Goal: Information Seeking & Learning: Check status

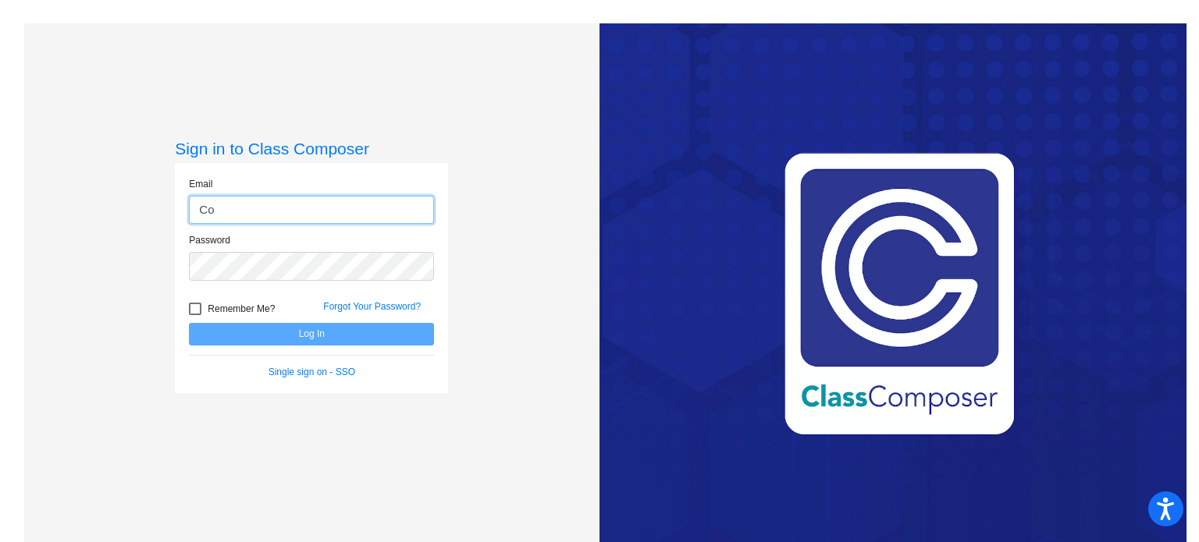
type input "C"
type input "[EMAIL_ADDRESS][DOMAIN_NAME]"
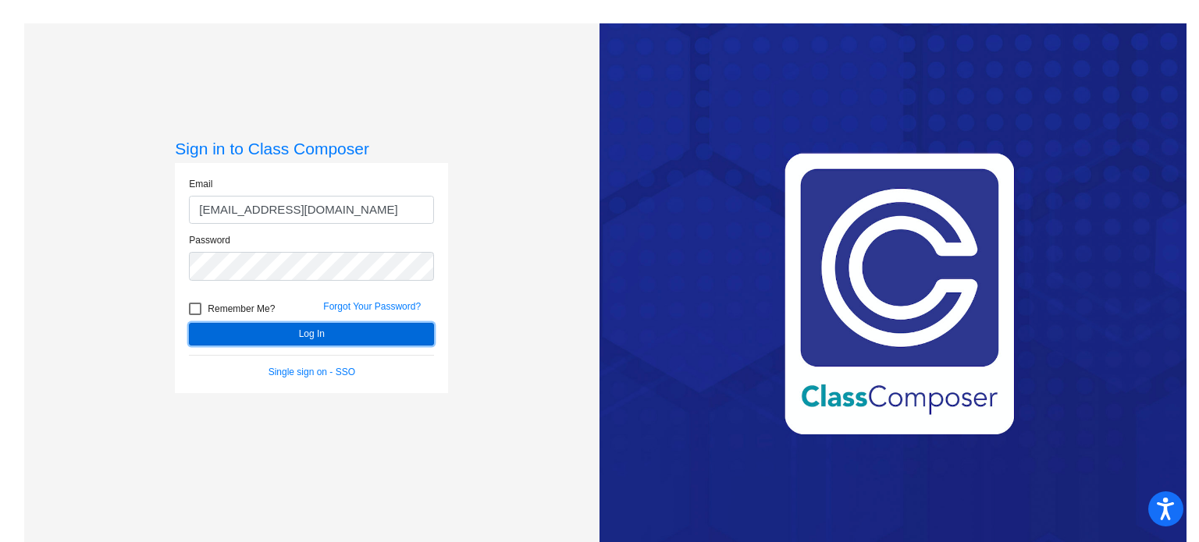
click at [328, 331] on button "Log In" at bounding box center [311, 334] width 245 height 23
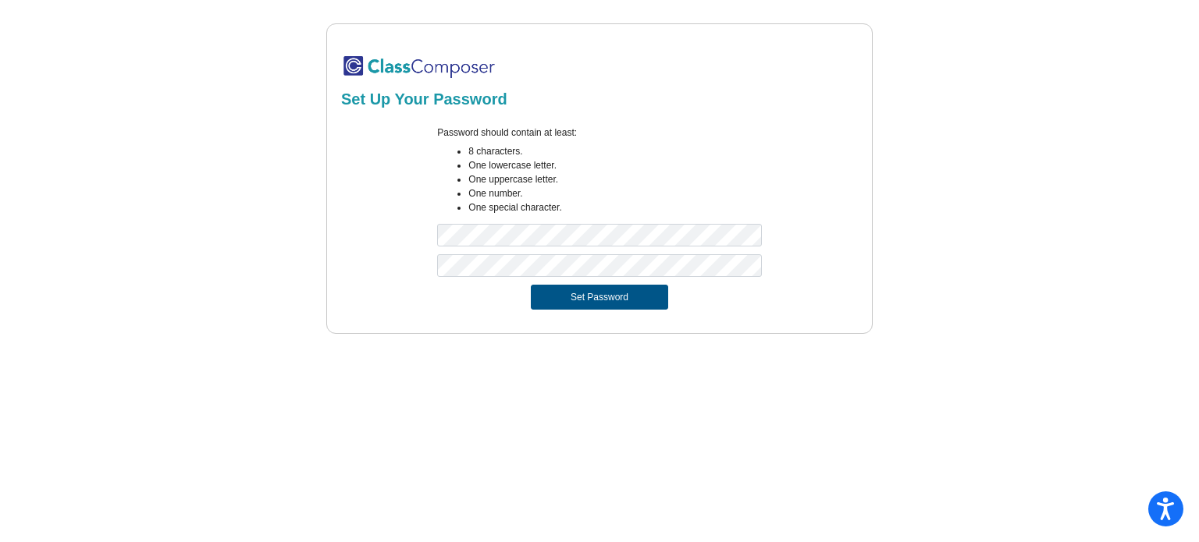
click at [581, 293] on button "Set Password" at bounding box center [599, 297] width 137 height 25
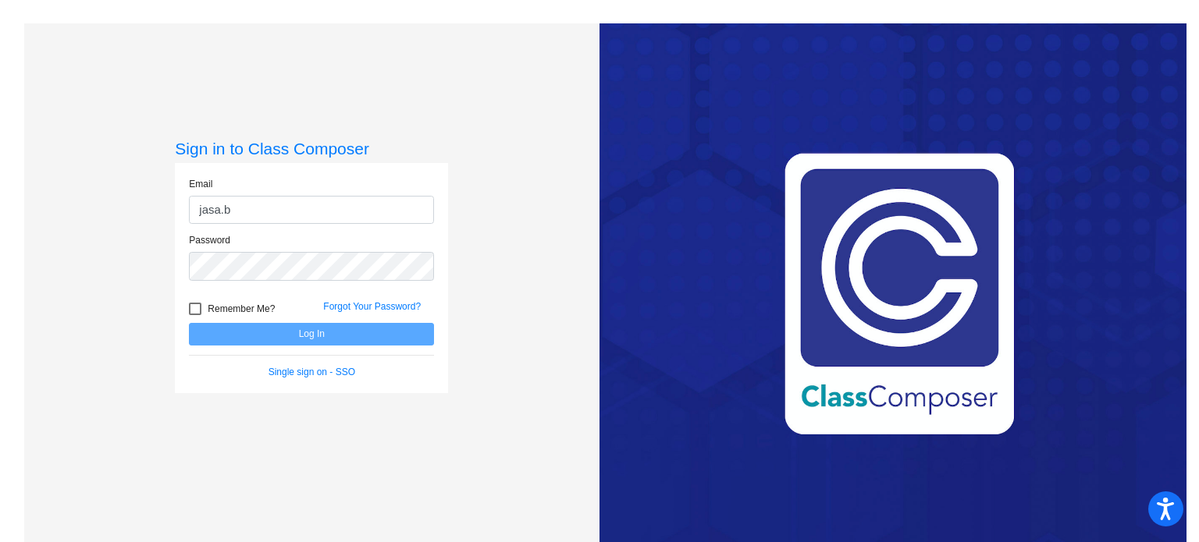
type input "[EMAIL_ADDRESS][DOMAIN_NAME]"
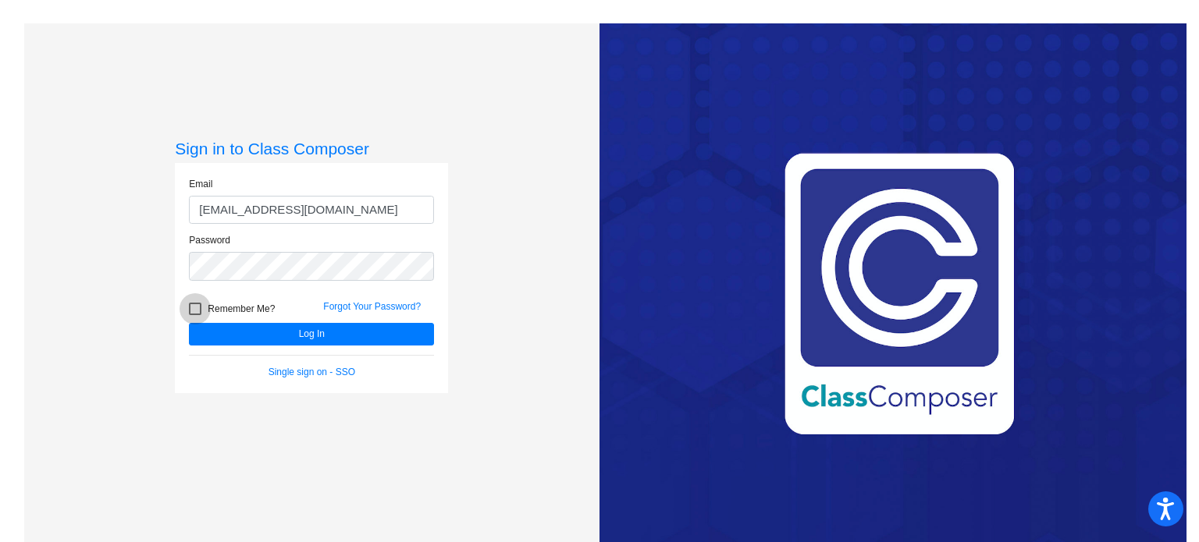
click at [190, 311] on div at bounding box center [195, 309] width 12 height 12
click at [194, 315] on input "Remember Me?" at bounding box center [194, 315] width 1 height 1
checkbox input "true"
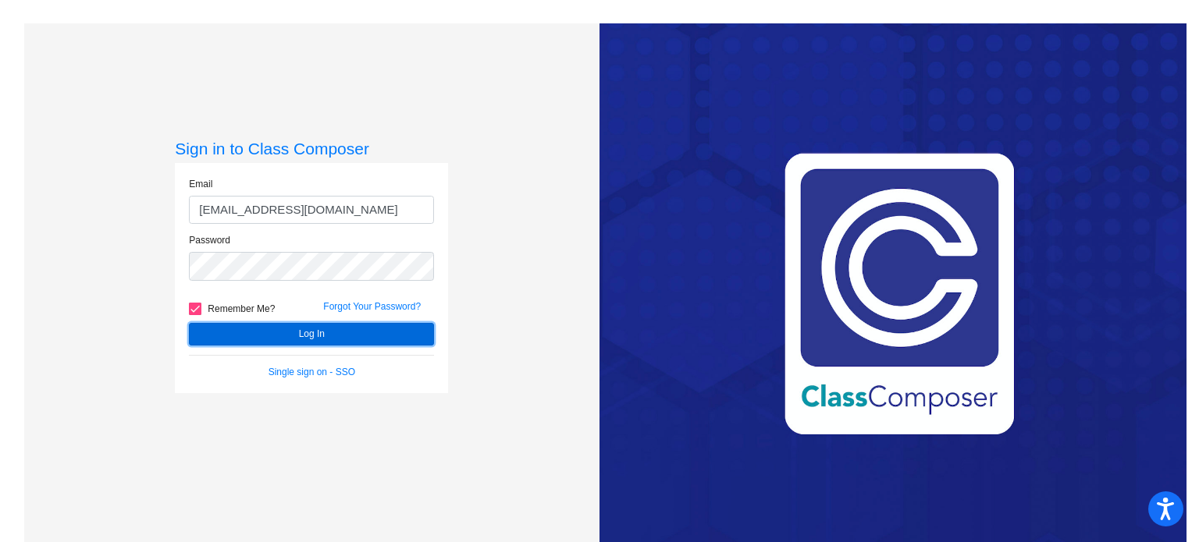
click at [291, 330] on button "Log In" at bounding box center [311, 334] width 245 height 23
click at [294, 339] on button "Log In" at bounding box center [311, 334] width 245 height 23
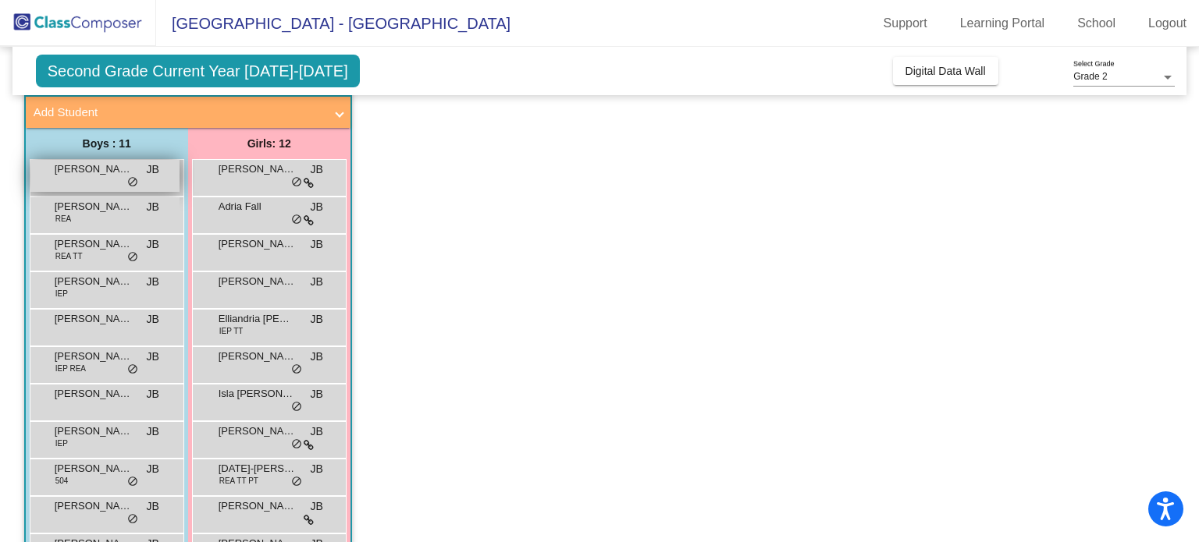
scroll to position [91, 0]
click at [91, 176] on span "Asher Fletcher" at bounding box center [94, 170] width 78 height 16
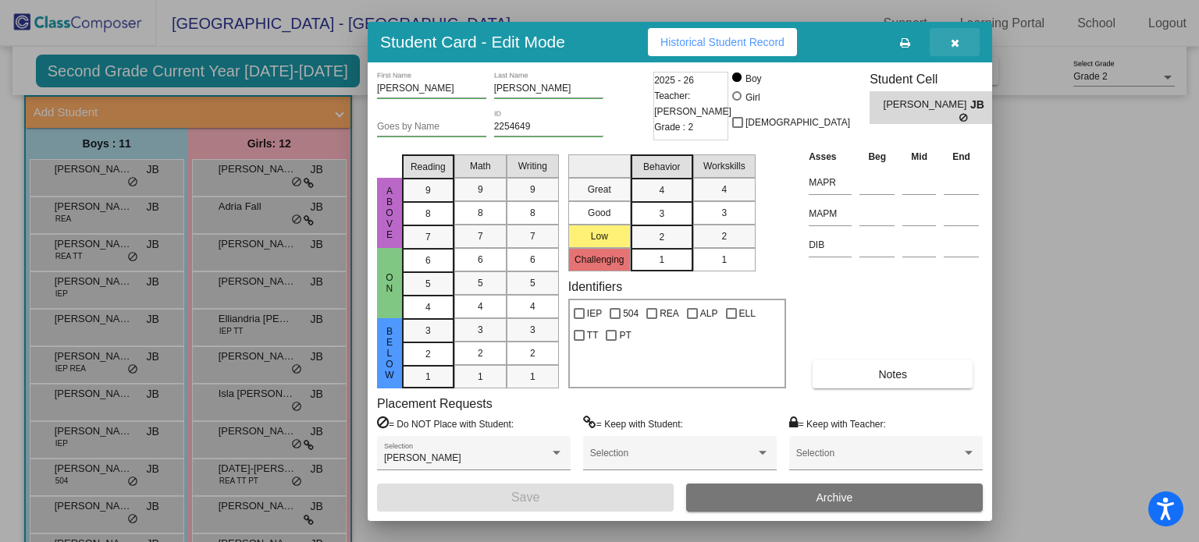
click at [953, 44] on icon "button" at bounding box center [955, 42] width 9 height 11
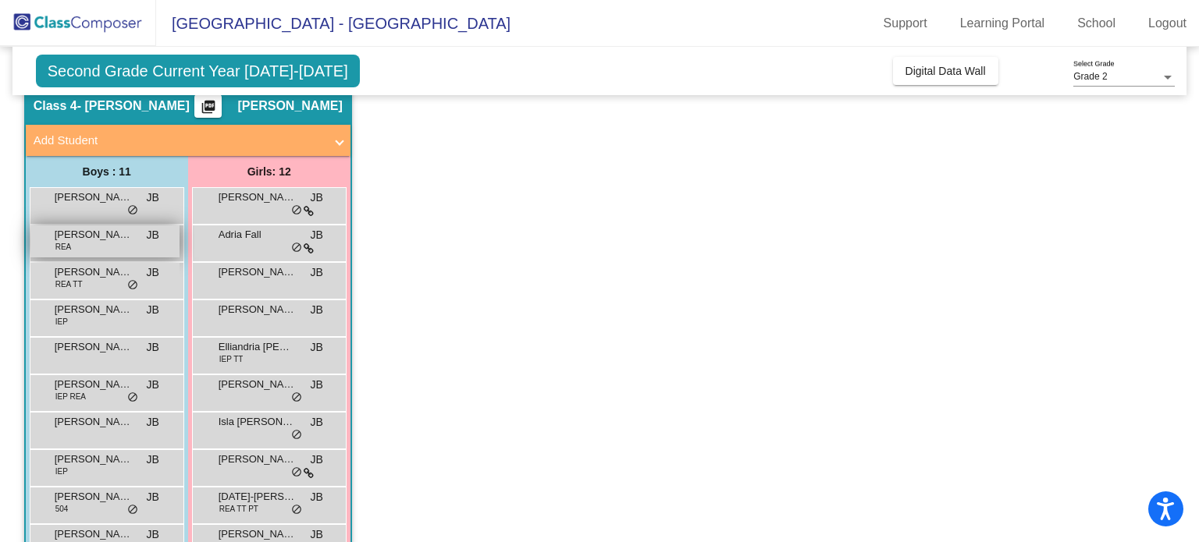
scroll to position [66, 0]
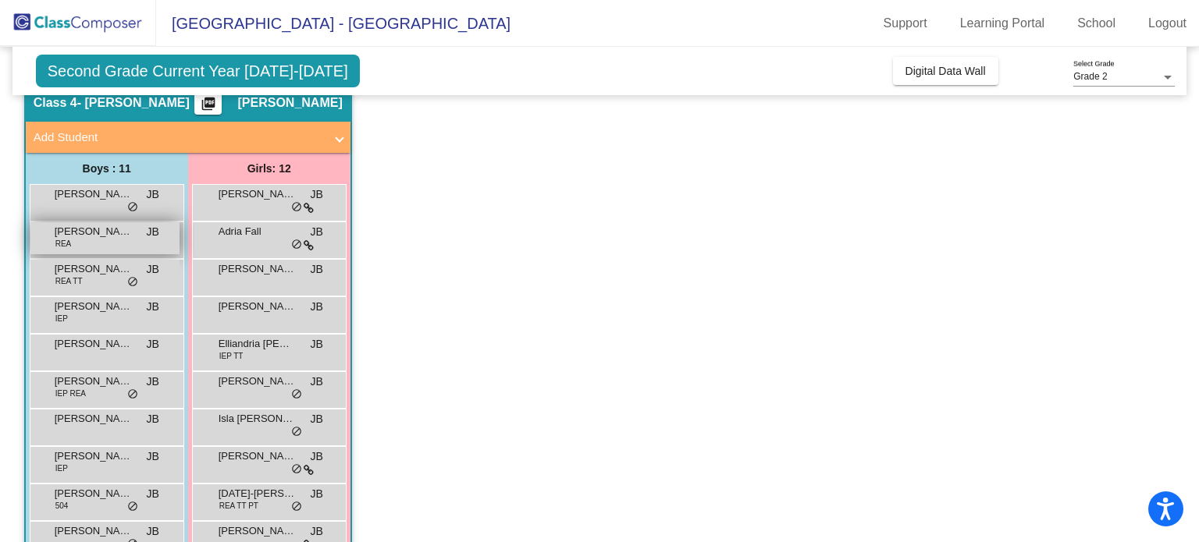
click at [107, 245] on div "Copeland Smith REA JB lock do_not_disturb_alt" at bounding box center [104, 238] width 149 height 32
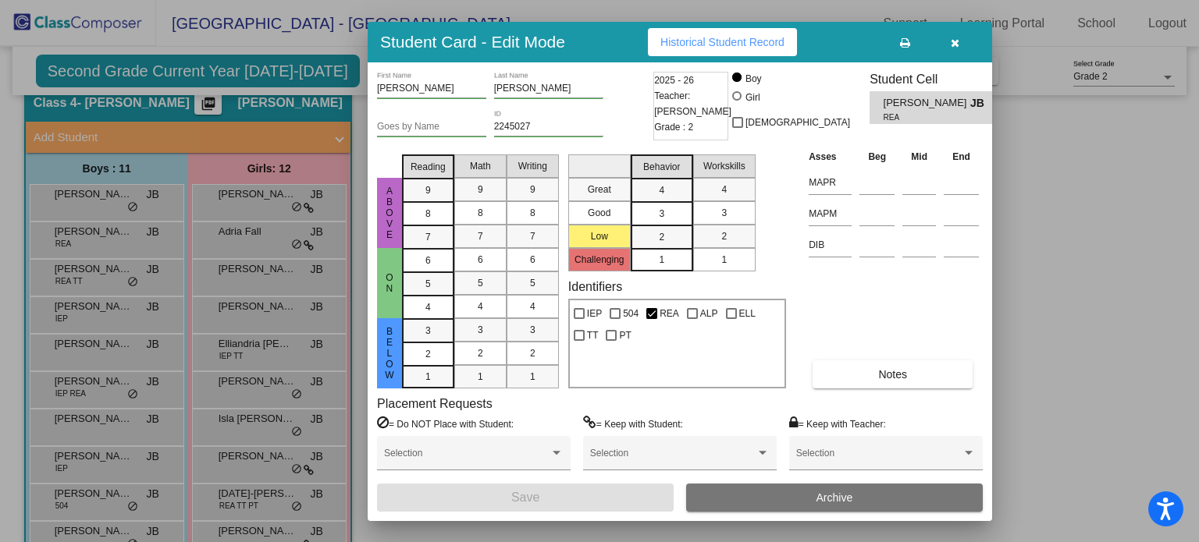
click at [711, 40] on span "Historical Student Record" at bounding box center [722, 42] width 124 height 12
click at [955, 37] on icon "button" at bounding box center [955, 42] width 9 height 11
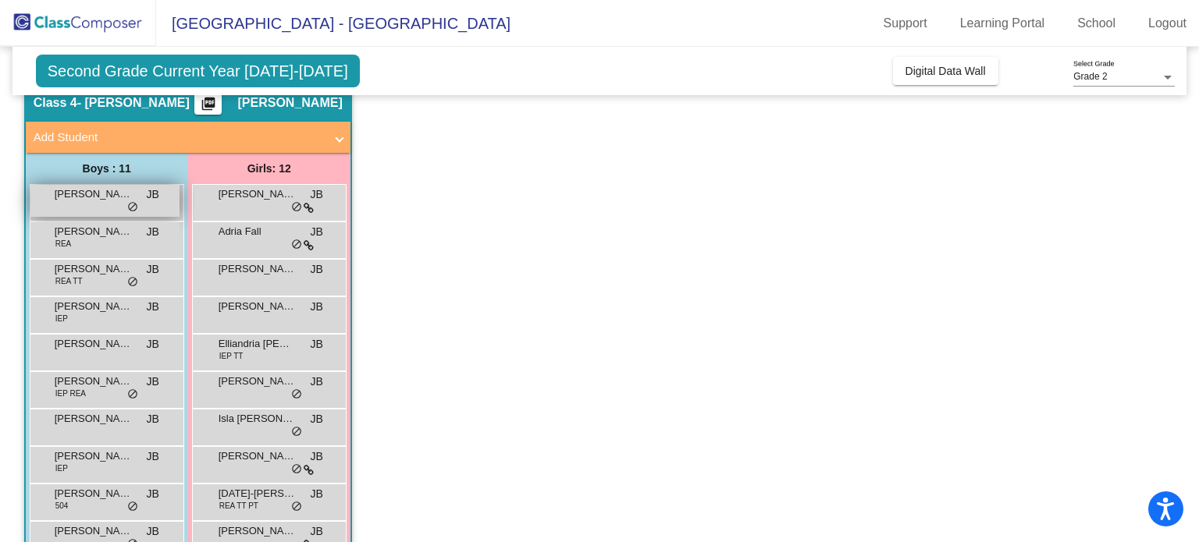
click at [106, 206] on div "Asher Fletcher JB lock do_not_disturb_alt" at bounding box center [104, 201] width 149 height 32
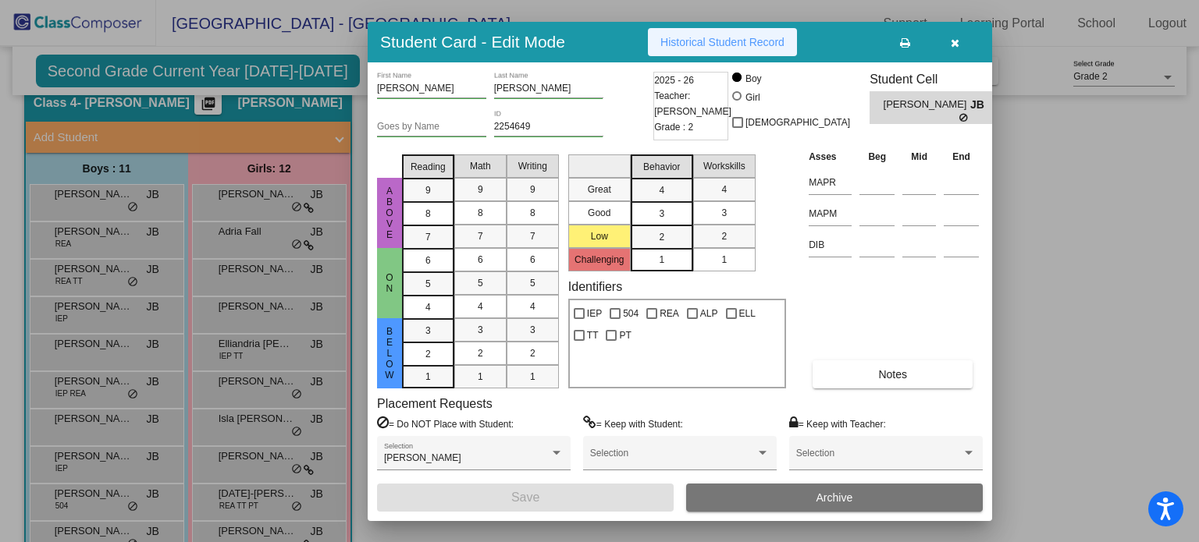
click at [714, 41] on span "Historical Student Record" at bounding box center [722, 42] width 124 height 12
click at [952, 49] on button "button" at bounding box center [954, 42] width 50 height 28
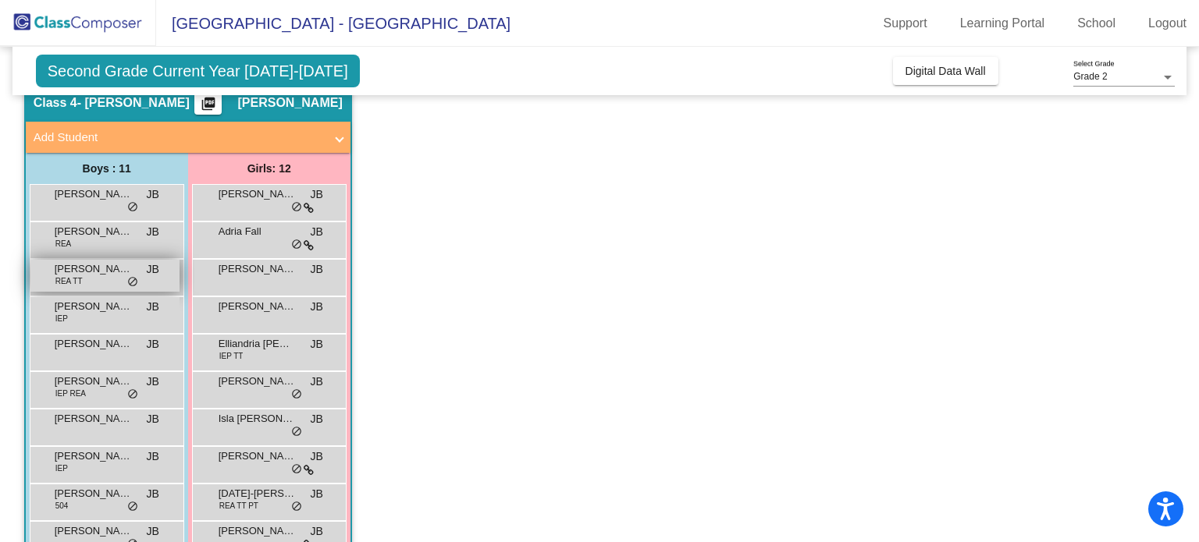
click at [88, 278] on div "Devon Estorga REA TT JB lock do_not_disturb_alt" at bounding box center [104, 276] width 149 height 32
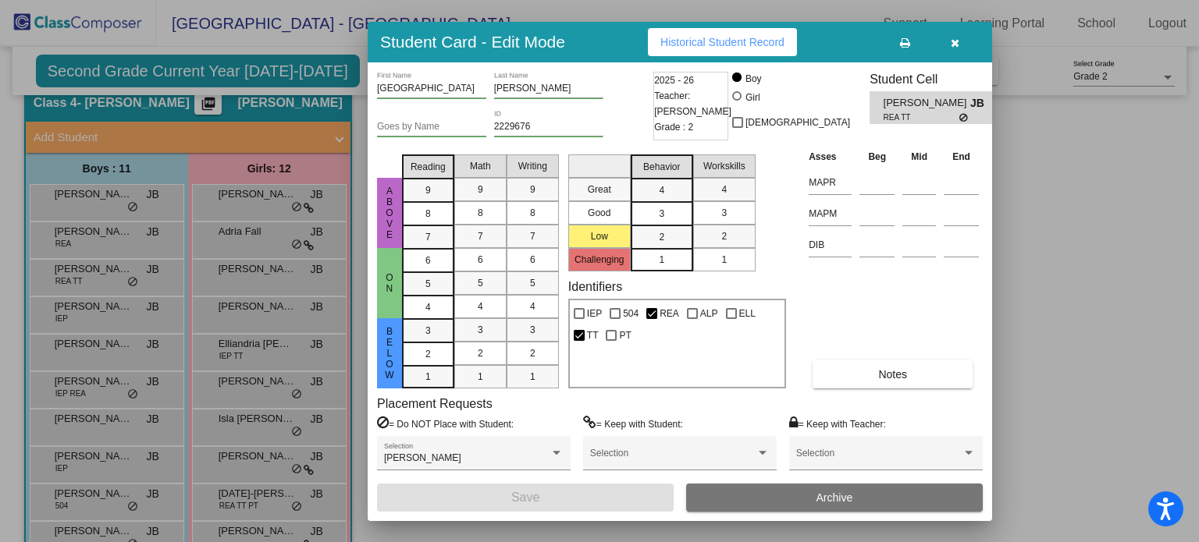
click at [716, 42] on span "Historical Student Record" at bounding box center [722, 42] width 124 height 12
click at [957, 38] on icon "button" at bounding box center [955, 42] width 9 height 11
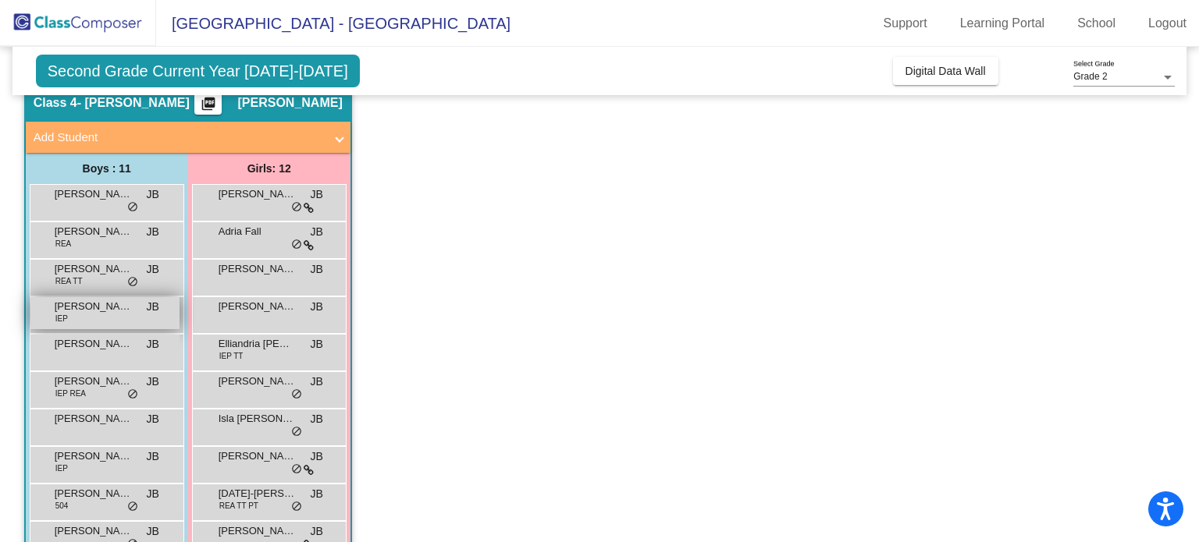
click at [91, 311] on span "Elliot Shepherd" at bounding box center [94, 307] width 78 height 16
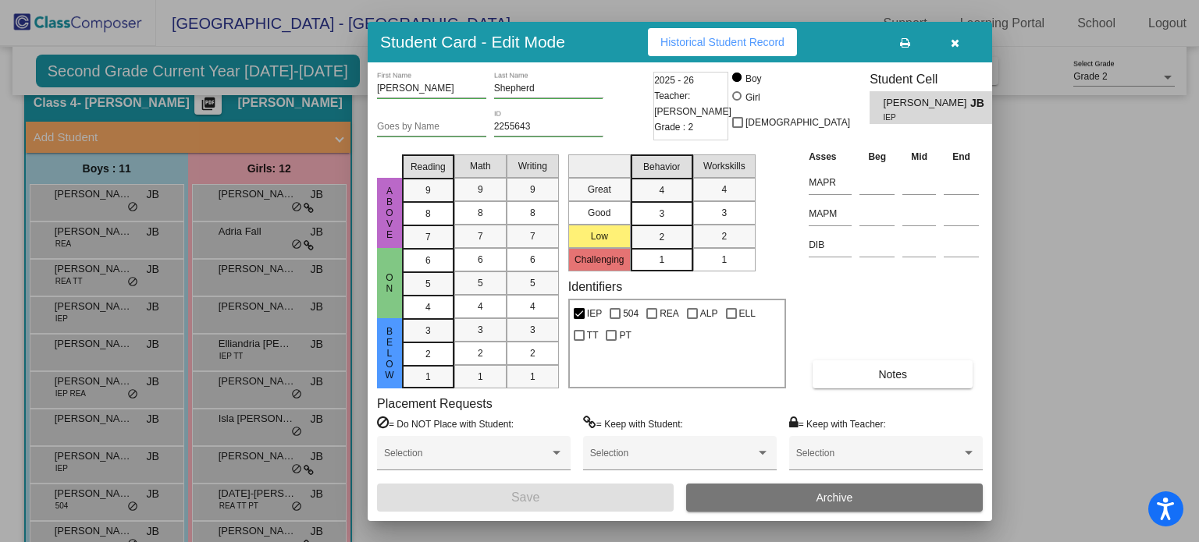
click at [725, 43] on span "Historical Student Record" at bounding box center [722, 42] width 124 height 12
click at [960, 46] on button "button" at bounding box center [954, 42] width 50 height 28
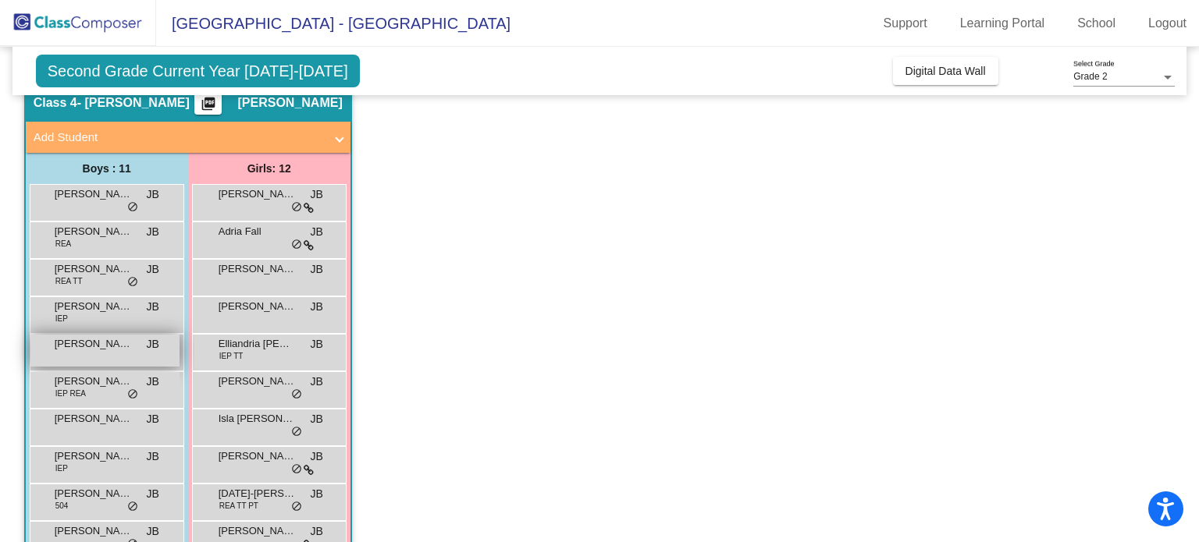
click at [84, 350] on span "Hayden Bonati" at bounding box center [94, 344] width 78 height 16
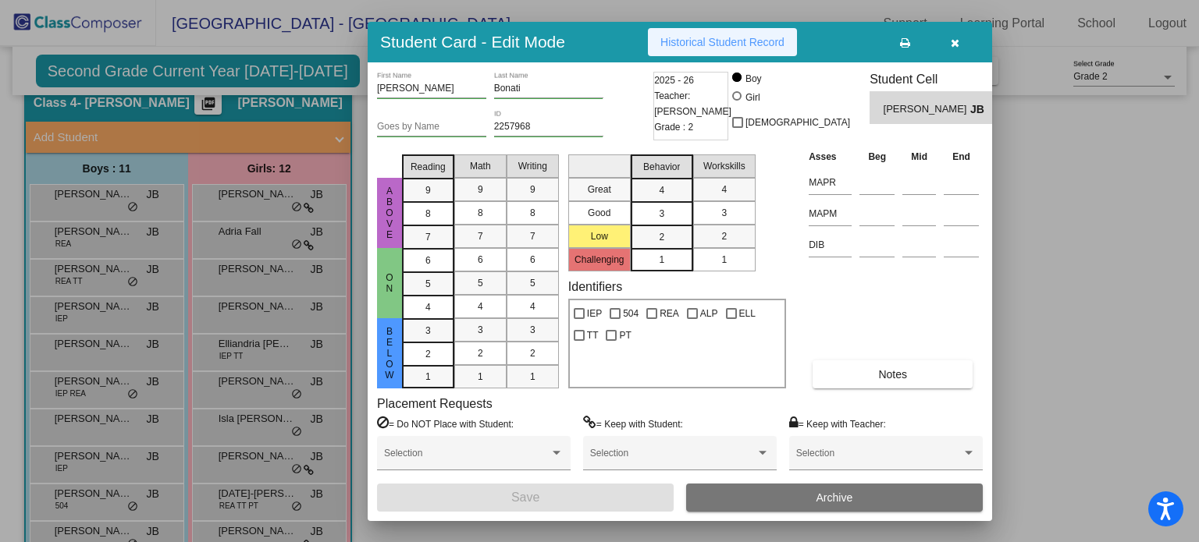
click at [705, 47] on span "Historical Student Record" at bounding box center [722, 42] width 124 height 12
click at [952, 43] on icon "button" at bounding box center [955, 42] width 9 height 11
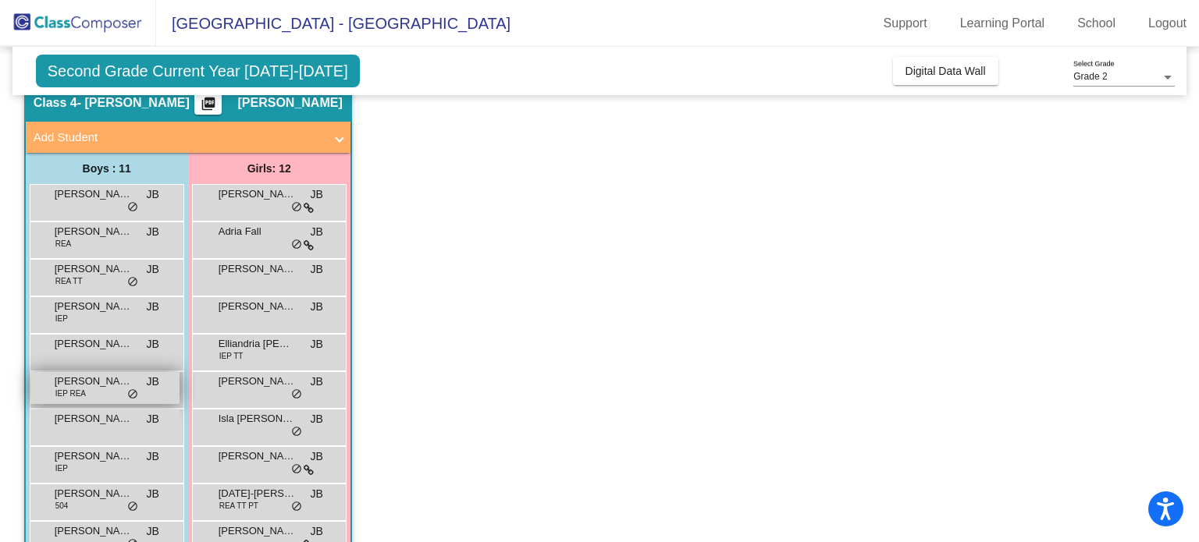
click at [77, 393] on span "IEP REA" at bounding box center [70, 394] width 30 height 12
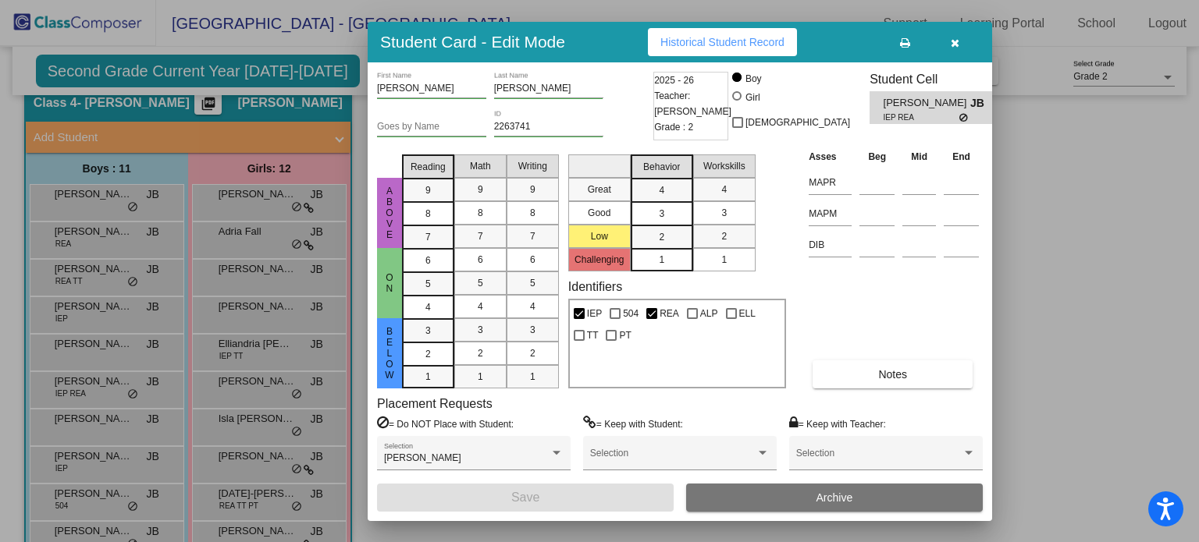
click at [724, 52] on button "Historical Student Record" at bounding box center [722, 42] width 149 height 28
click at [957, 44] on icon "button" at bounding box center [955, 42] width 9 height 11
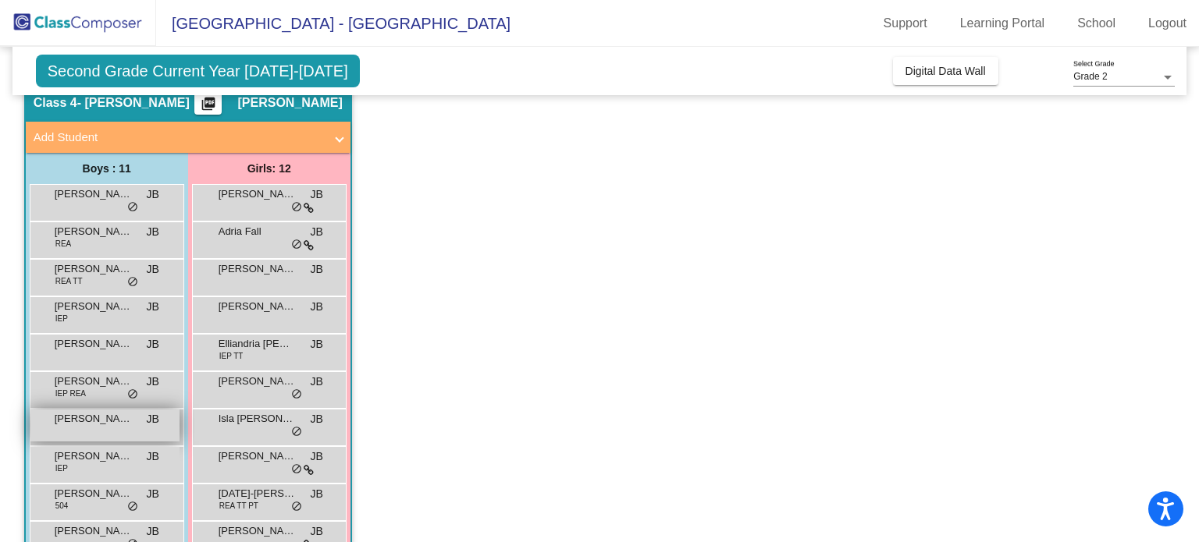
click at [94, 422] on span "Judson Nepomuceno" at bounding box center [94, 419] width 78 height 16
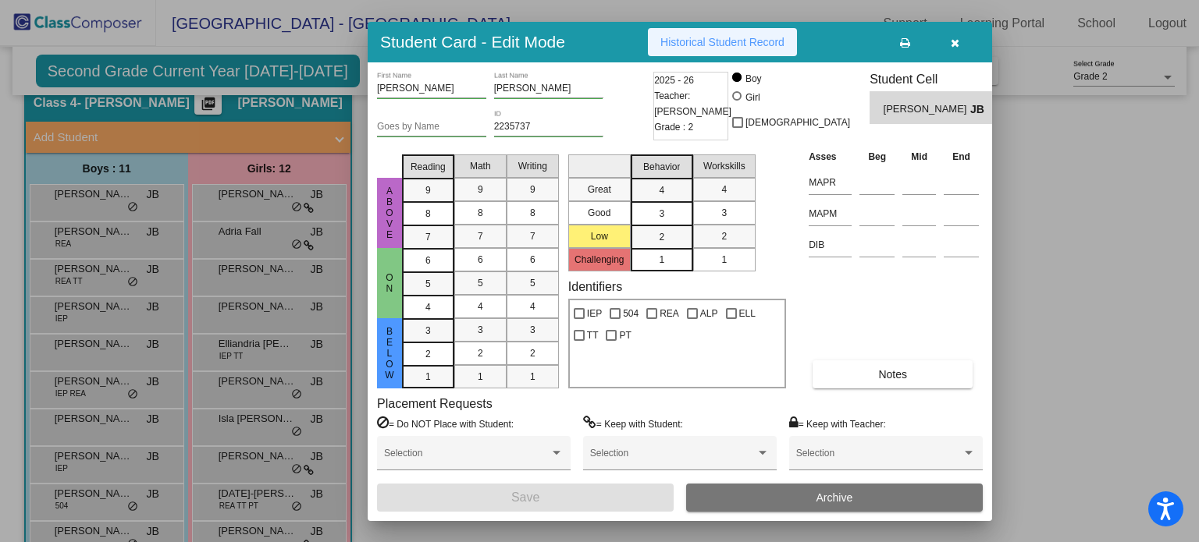
click at [712, 37] on span "Historical Student Record" at bounding box center [722, 42] width 124 height 12
click at [955, 40] on icon "button" at bounding box center [955, 42] width 9 height 11
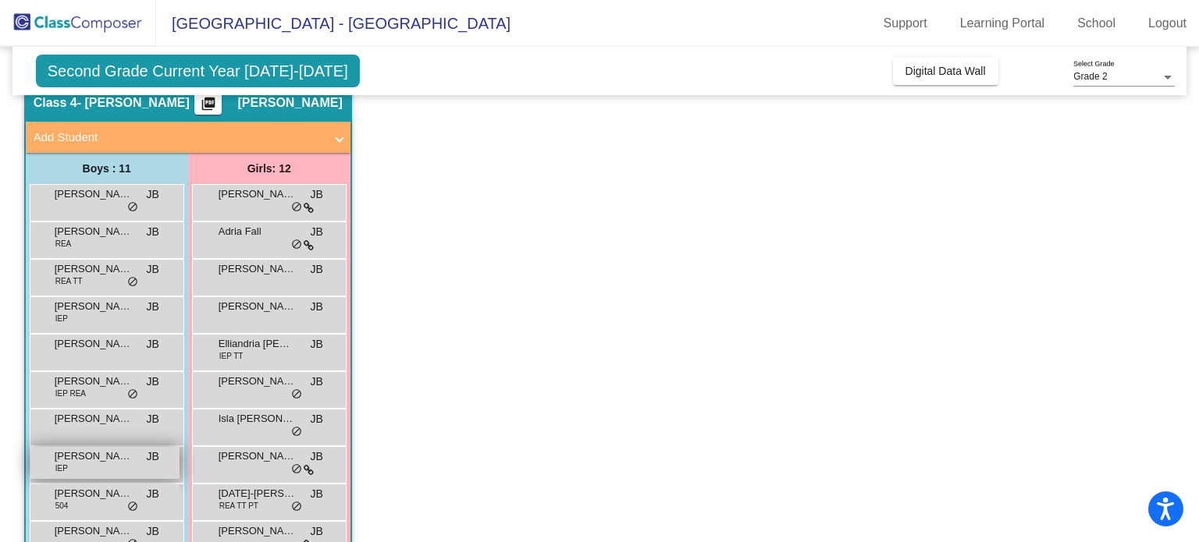
click at [97, 466] on div "Lachlan Cronin IEP JB lock do_not_disturb_alt" at bounding box center [104, 463] width 149 height 32
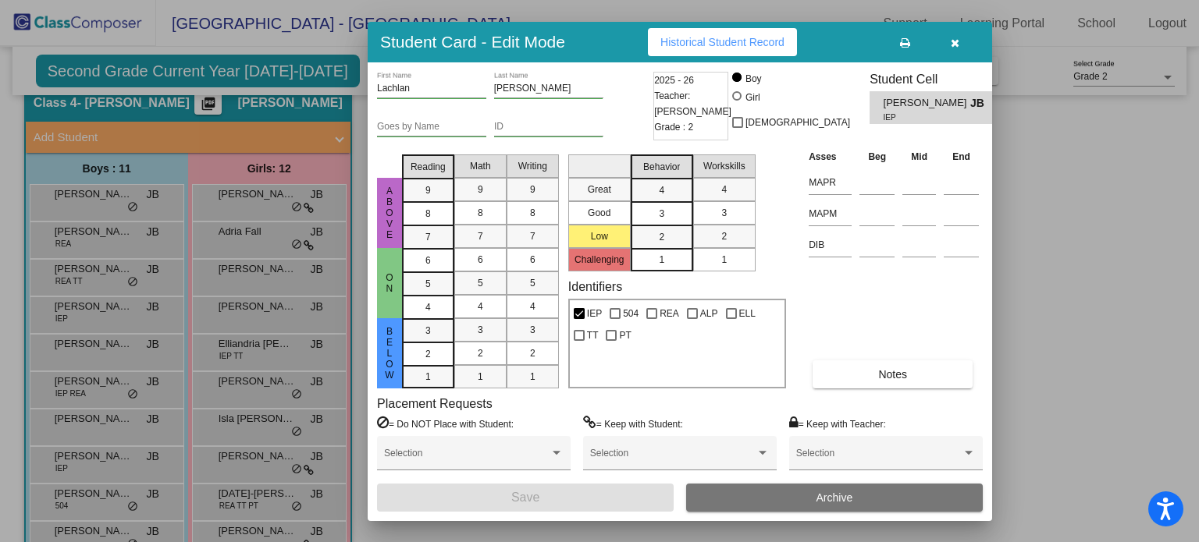
click at [703, 40] on span "Historical Student Record" at bounding box center [722, 42] width 124 height 12
click at [958, 43] on icon "button" at bounding box center [955, 42] width 9 height 11
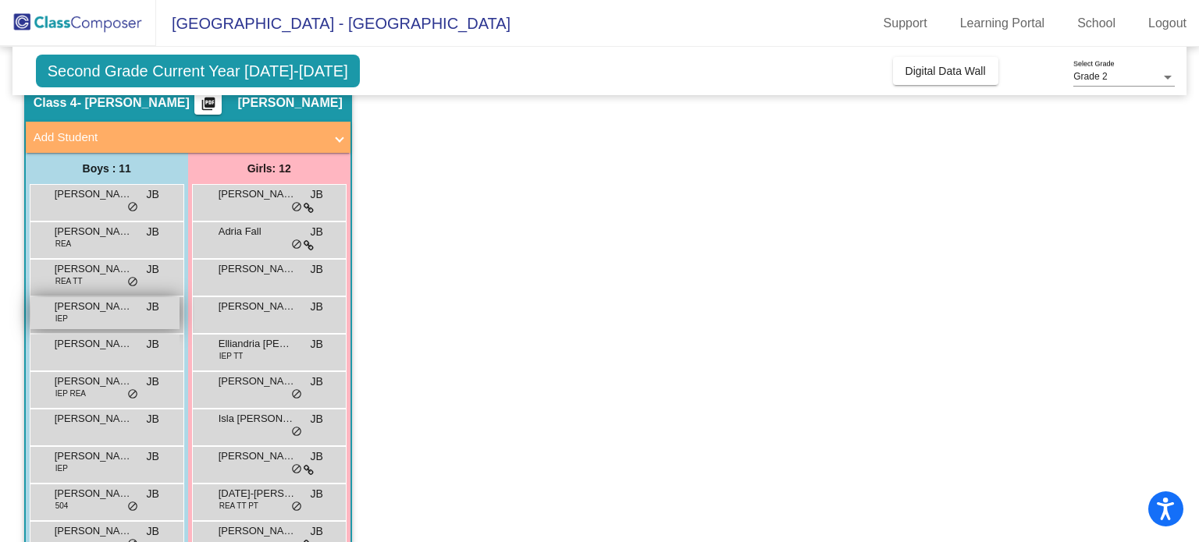
scroll to position [181, 0]
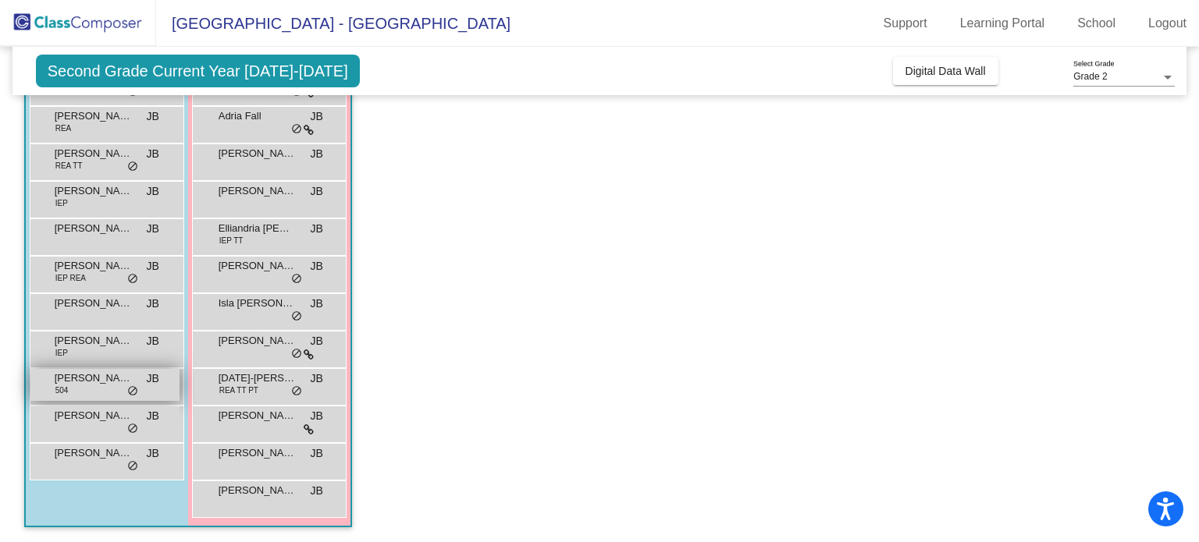
click at [119, 388] on div "Lincoln Kesser 504 JB lock do_not_disturb_alt" at bounding box center [104, 385] width 149 height 32
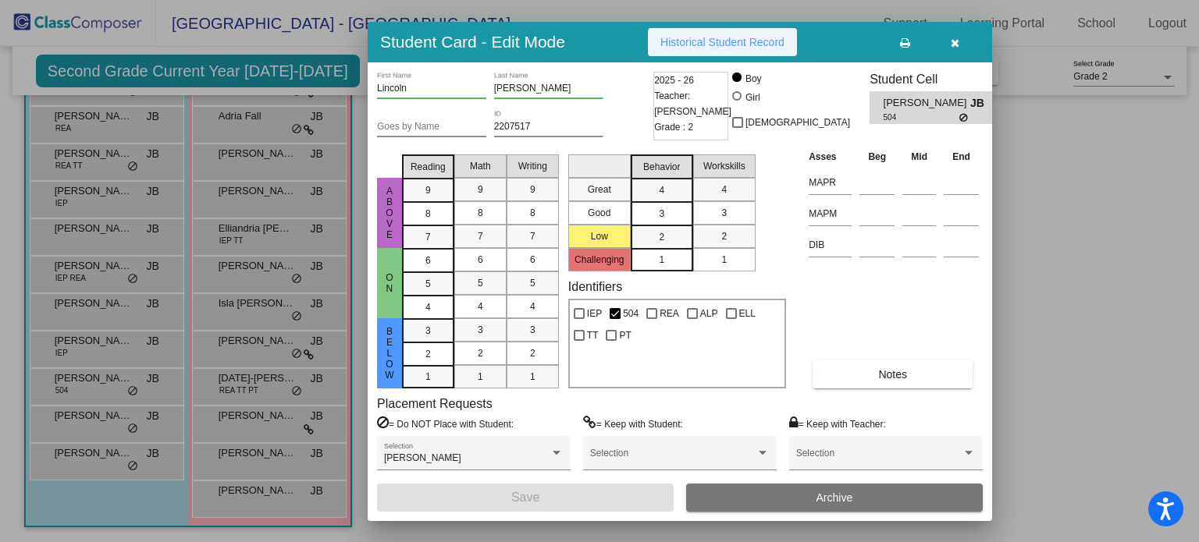
click at [760, 45] on span "Historical Student Record" at bounding box center [722, 42] width 124 height 12
click at [951, 48] on icon "button" at bounding box center [955, 42] width 9 height 11
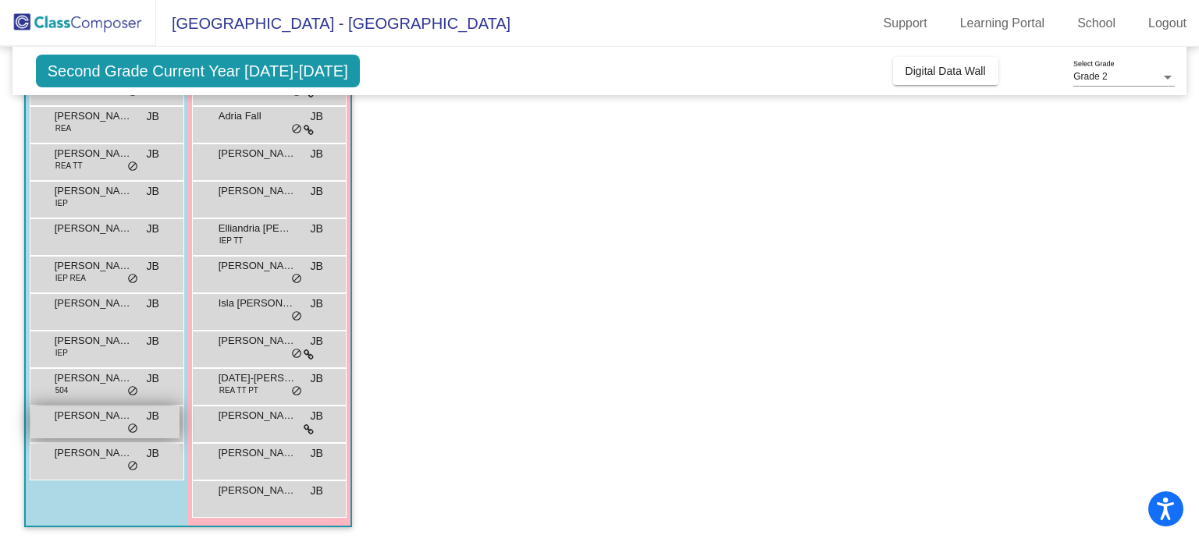
click at [100, 432] on div "Oliver Warner JB lock do_not_disturb_alt" at bounding box center [104, 423] width 149 height 32
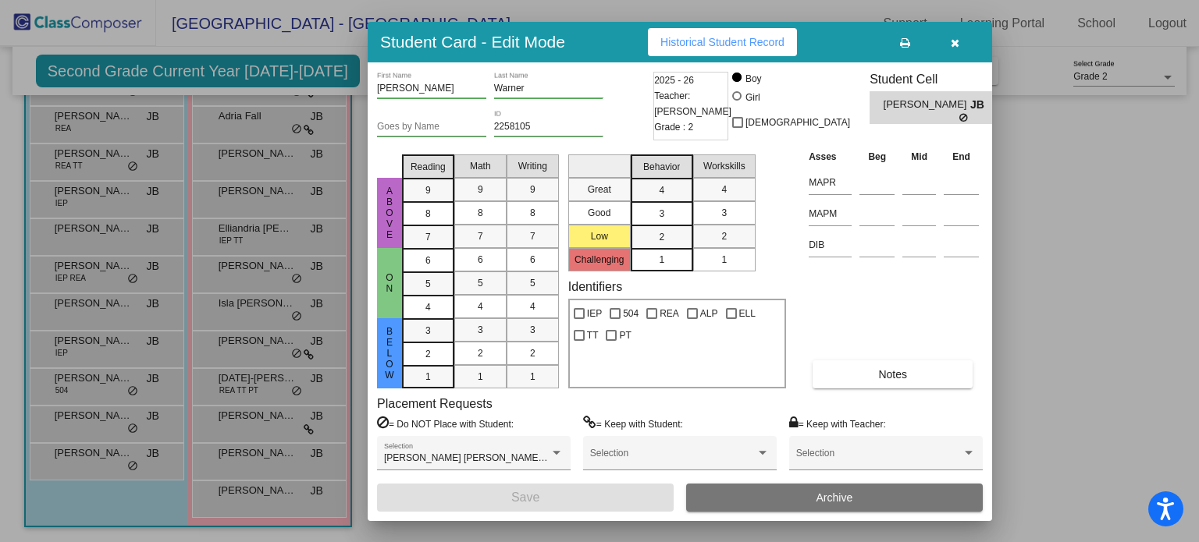
click at [726, 41] on span "Historical Student Record" at bounding box center [722, 42] width 124 height 12
click at [958, 41] on icon "button" at bounding box center [955, 42] width 9 height 11
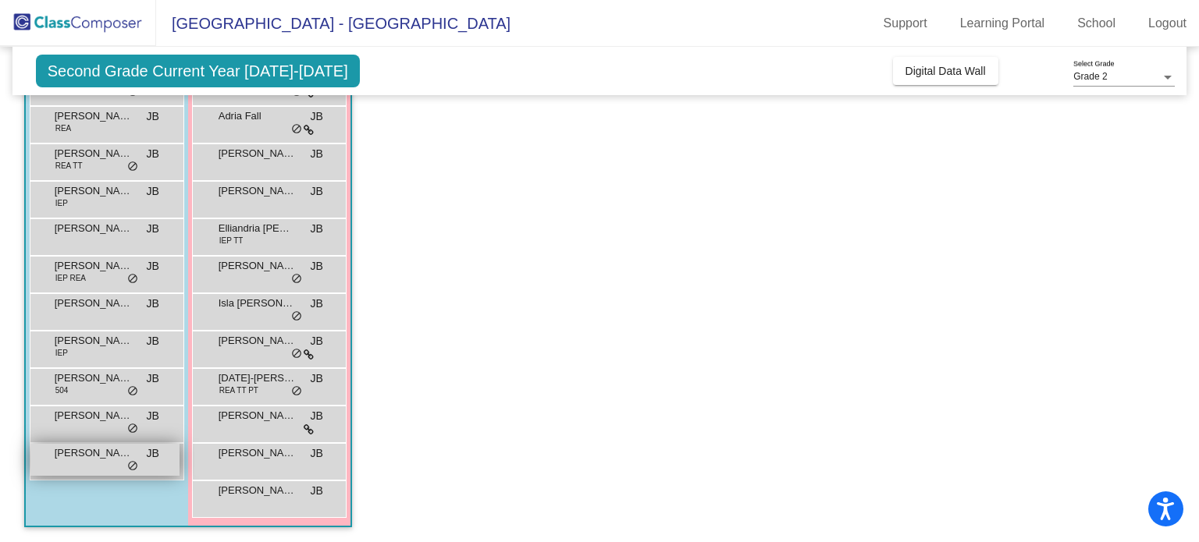
click at [102, 458] on span "Soren Kishel Koller" at bounding box center [94, 454] width 78 height 16
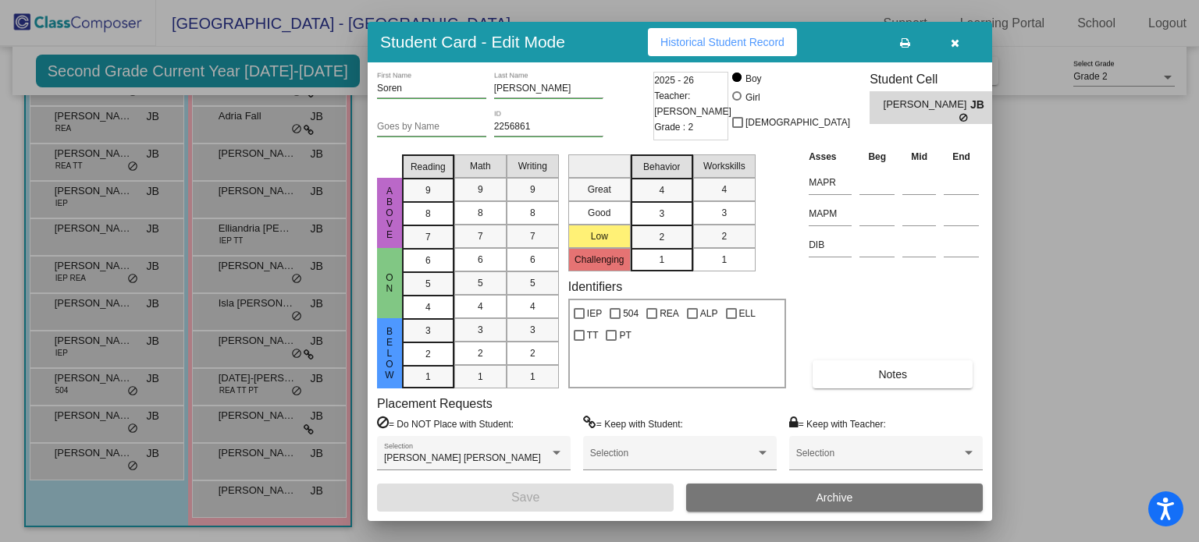
click at [719, 47] on span "Historical Student Record" at bounding box center [722, 42] width 124 height 12
click at [954, 48] on button "button" at bounding box center [954, 42] width 50 height 28
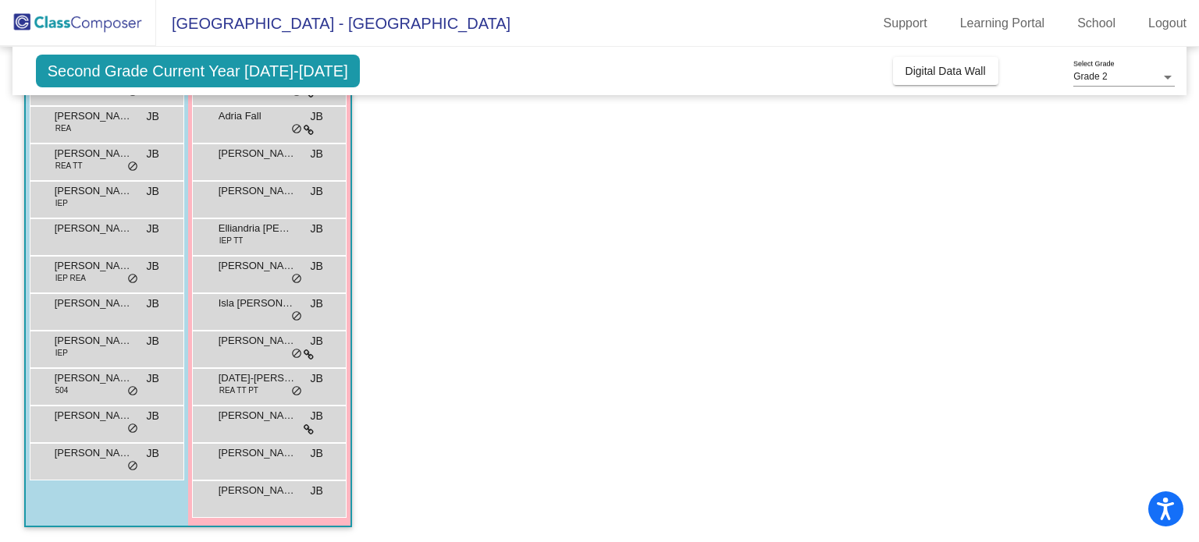
scroll to position [0, 0]
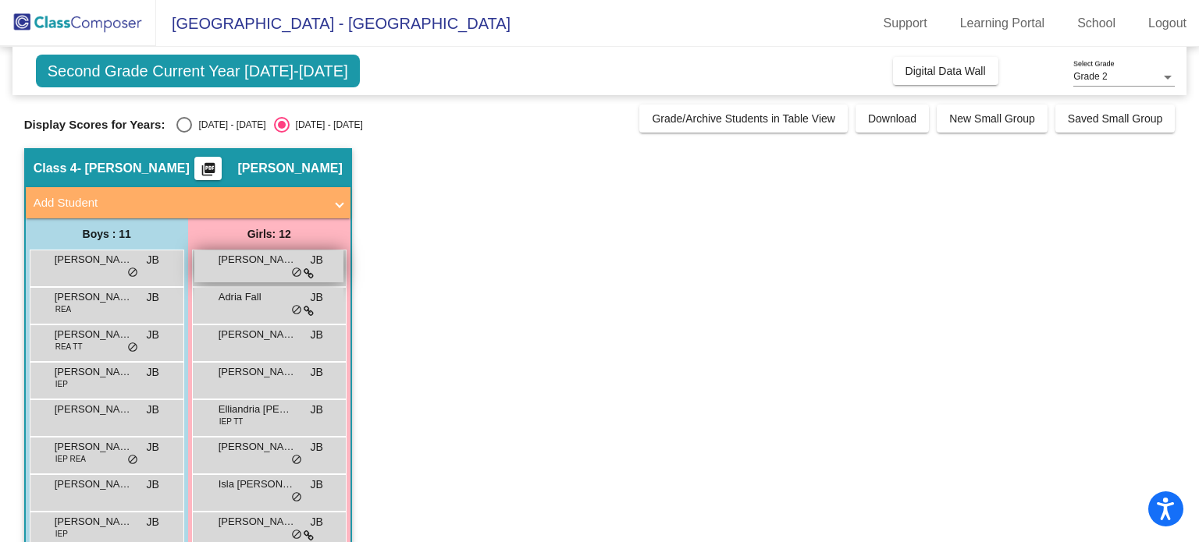
click at [256, 258] on span "Adelyn Olson" at bounding box center [258, 260] width 78 height 16
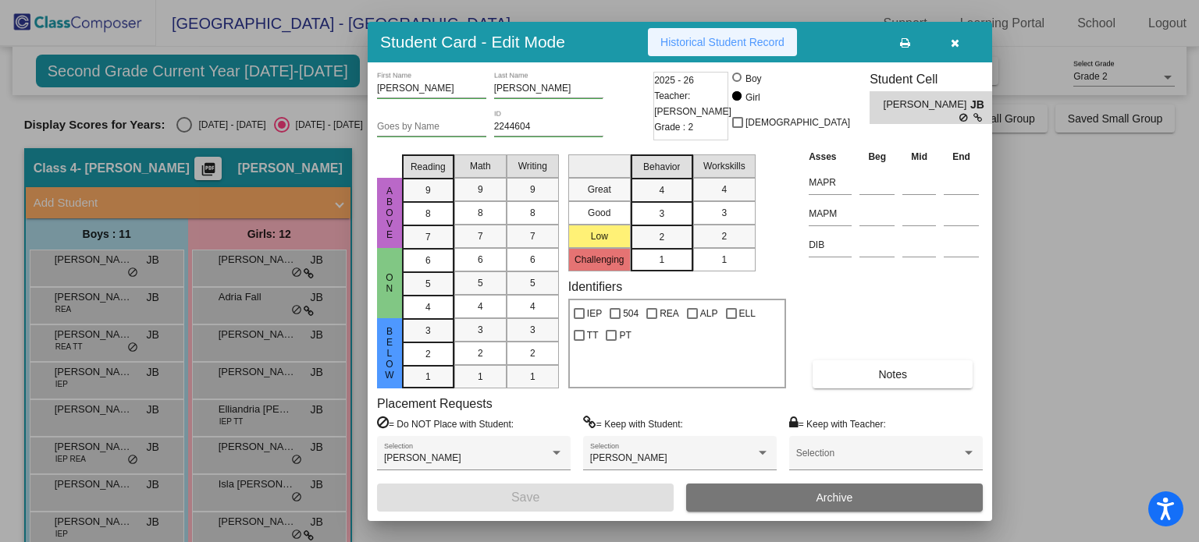
click at [726, 37] on span "Historical Student Record" at bounding box center [722, 42] width 124 height 12
click at [958, 41] on icon "button" at bounding box center [955, 42] width 9 height 11
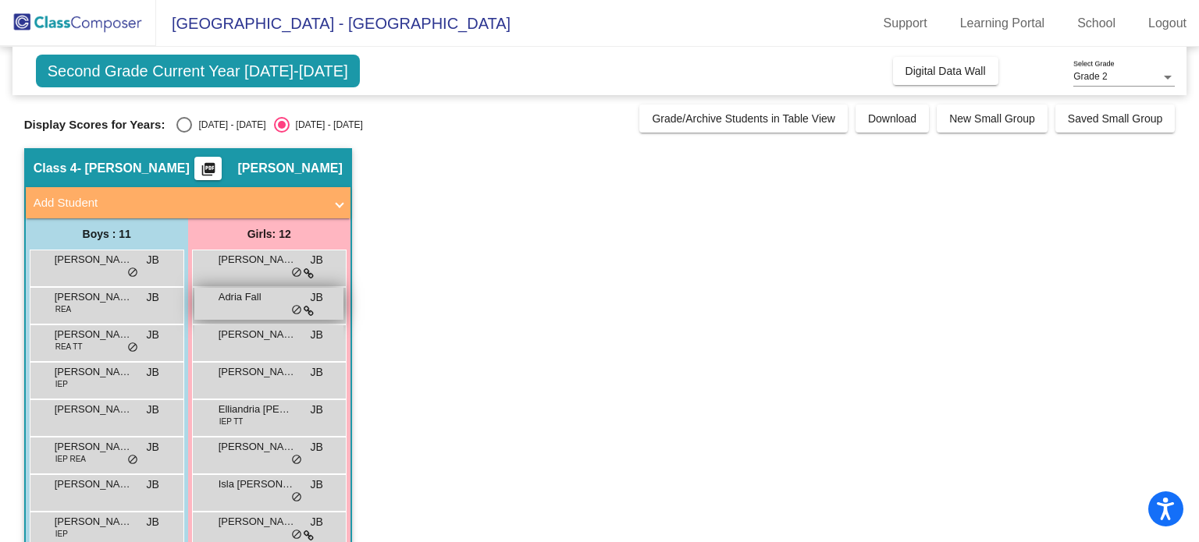
click at [225, 308] on div "Adria Fall JB lock do_not_disturb_alt" at bounding box center [268, 304] width 149 height 32
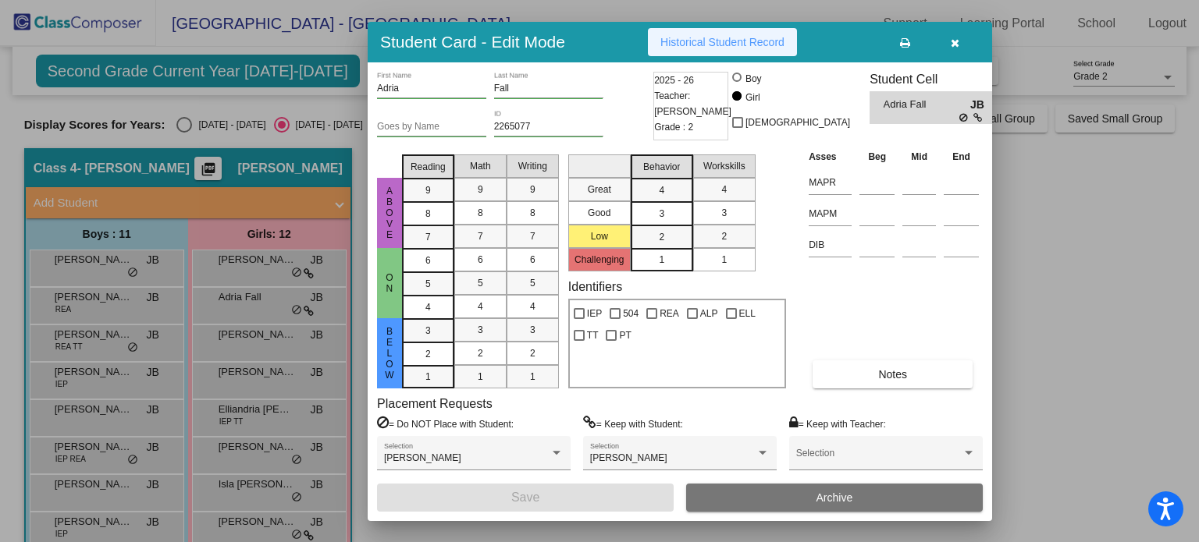
click at [729, 39] on span "Historical Student Record" at bounding box center [722, 42] width 124 height 12
click at [959, 38] on button "button" at bounding box center [954, 42] width 50 height 28
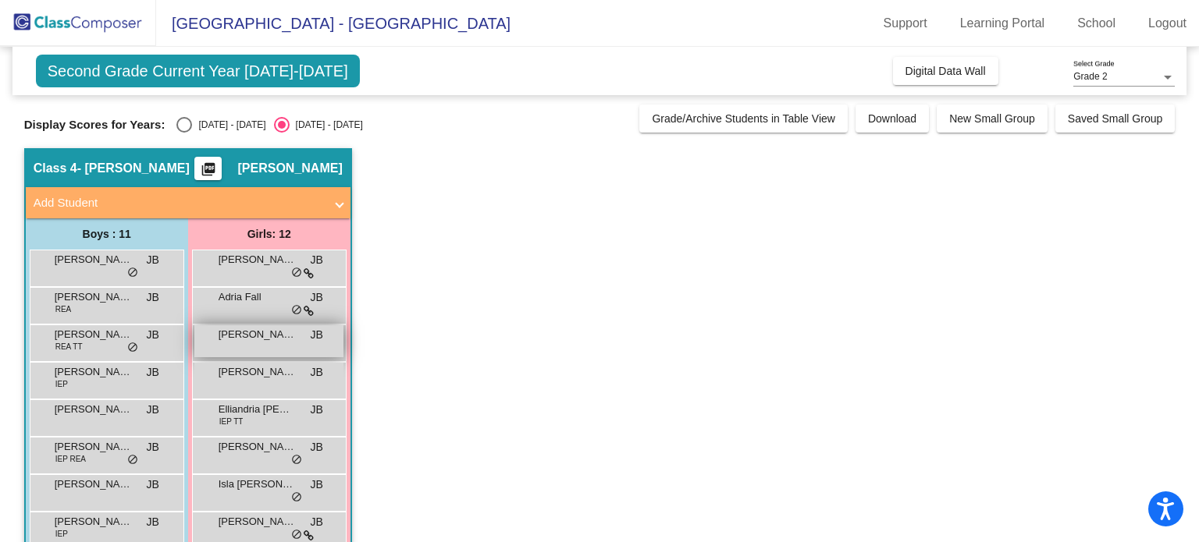
click at [282, 336] on span "Charlotte Dean" at bounding box center [258, 335] width 78 height 16
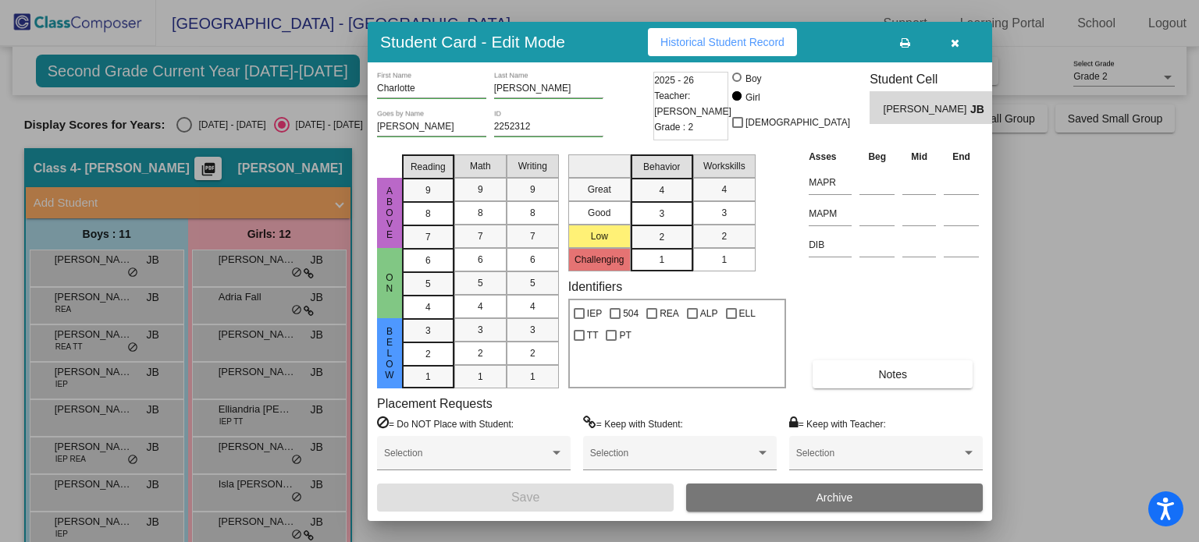
click at [682, 45] on span "Historical Student Record" at bounding box center [722, 42] width 124 height 12
click at [952, 41] on icon "button" at bounding box center [955, 42] width 9 height 11
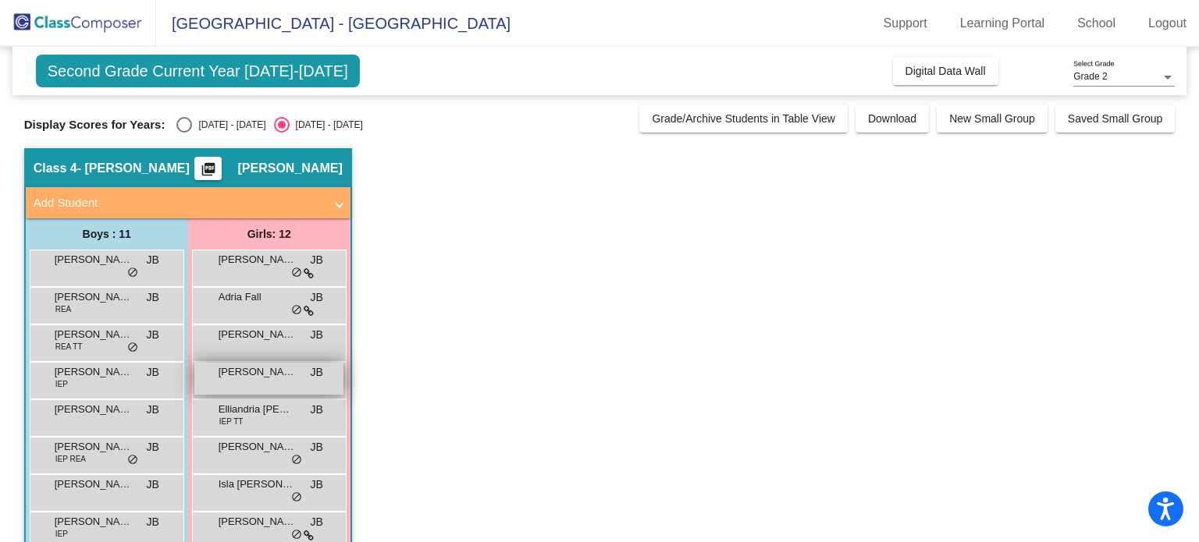
click at [264, 368] on span "Eleanor Hewitt" at bounding box center [258, 372] width 78 height 16
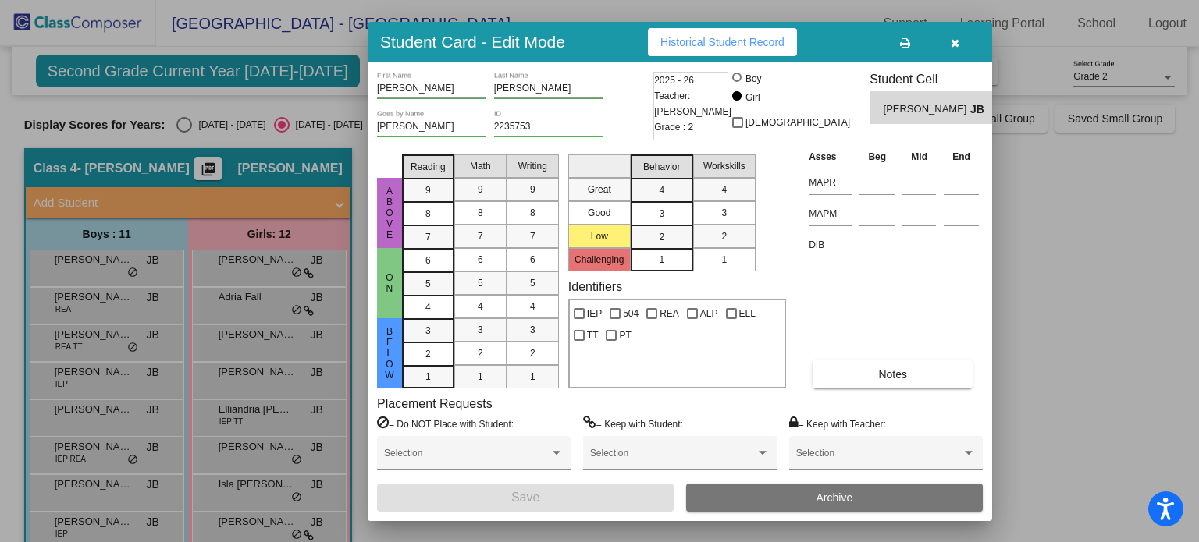
click at [716, 43] on span "Historical Student Record" at bounding box center [722, 42] width 124 height 12
click at [956, 42] on icon "button" at bounding box center [955, 42] width 9 height 11
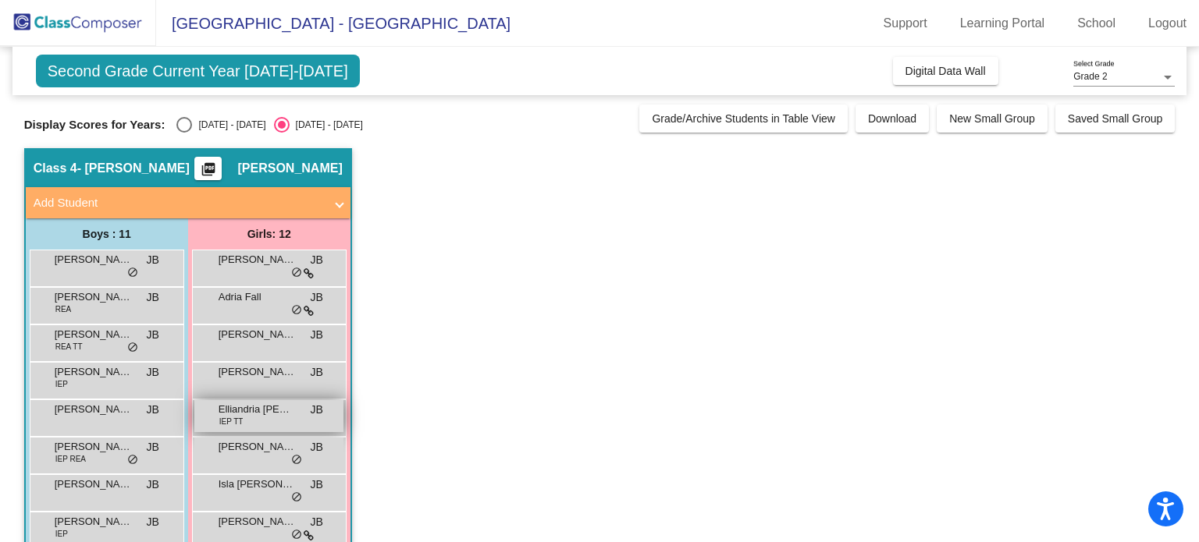
click at [240, 410] on span "Elliandria Canales" at bounding box center [258, 410] width 78 height 16
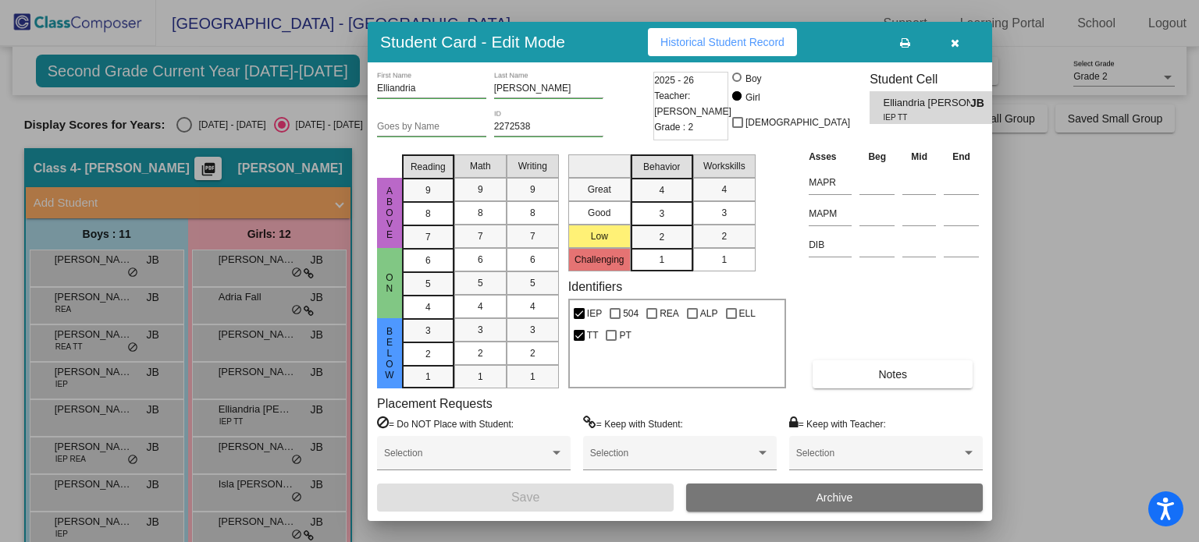
click at [712, 55] on button "Historical Student Record" at bounding box center [722, 42] width 149 height 28
click at [954, 44] on icon "button" at bounding box center [955, 42] width 9 height 11
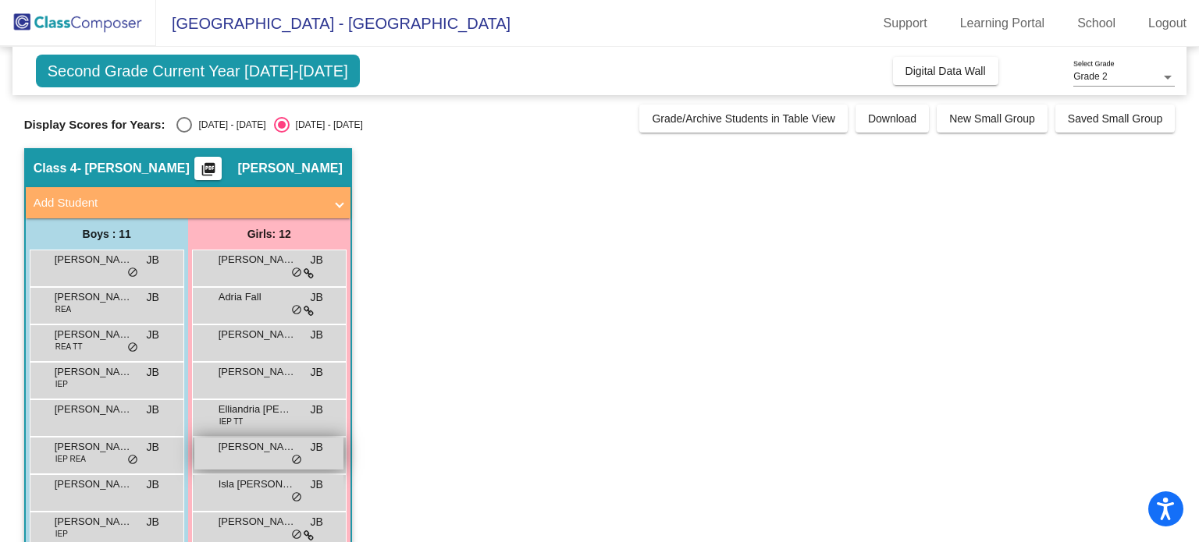
click at [255, 447] on span "Eloise Pierson" at bounding box center [258, 447] width 78 height 16
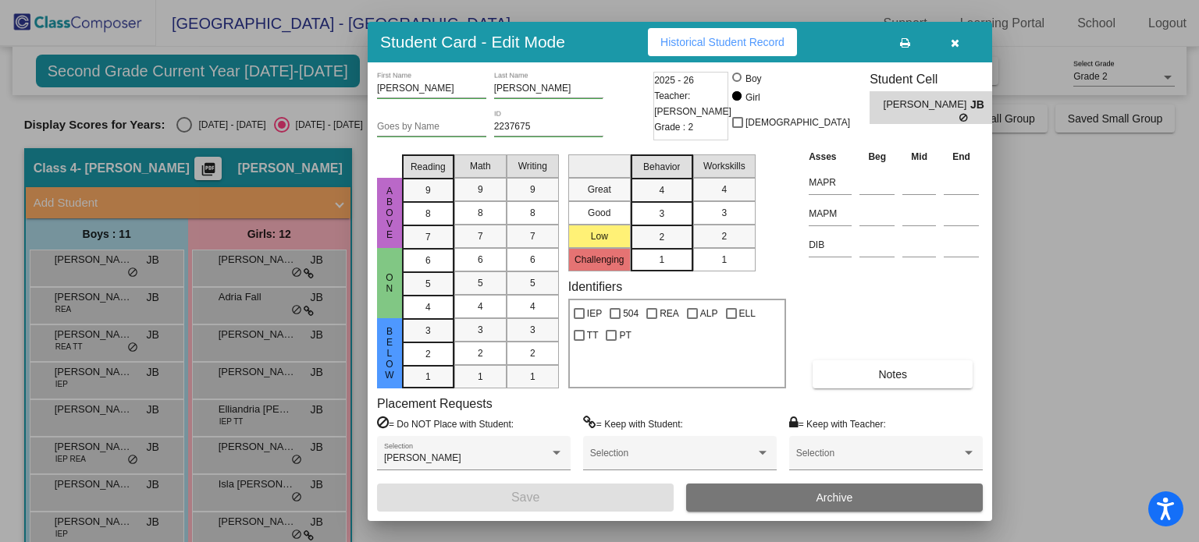
click at [664, 40] on span "Historical Student Record" at bounding box center [722, 42] width 124 height 12
click at [955, 40] on icon "button" at bounding box center [955, 42] width 9 height 11
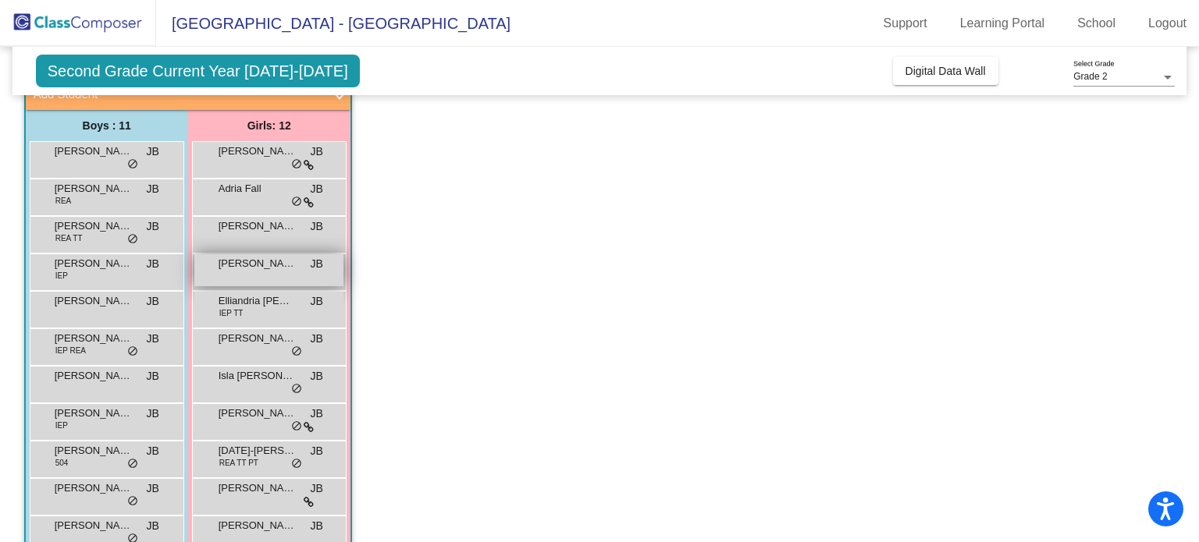
scroll to position [181, 0]
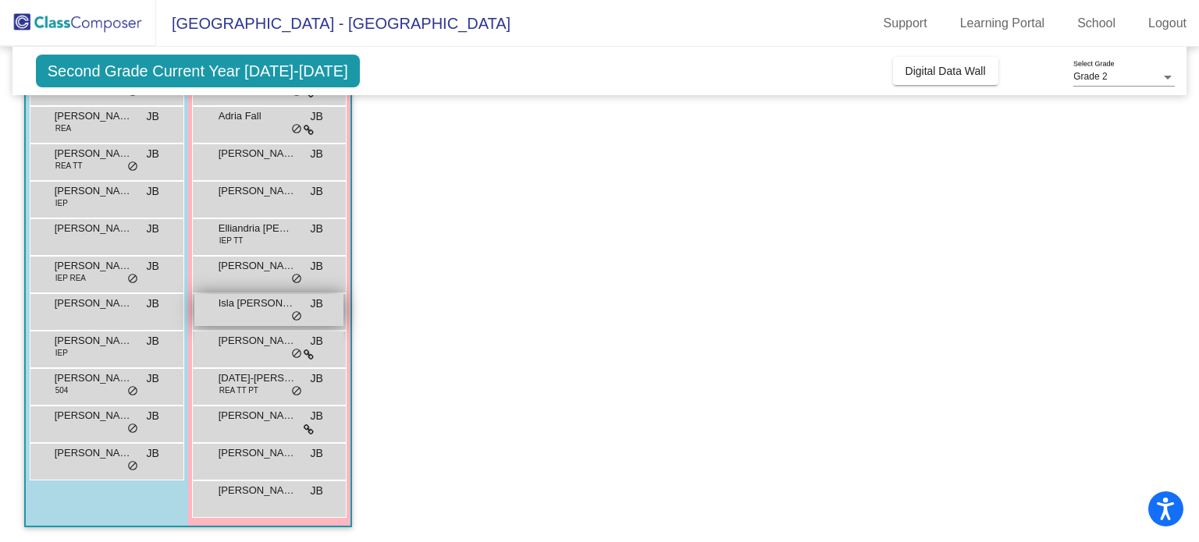
click at [261, 304] on span "Isla McGowan" at bounding box center [258, 304] width 78 height 16
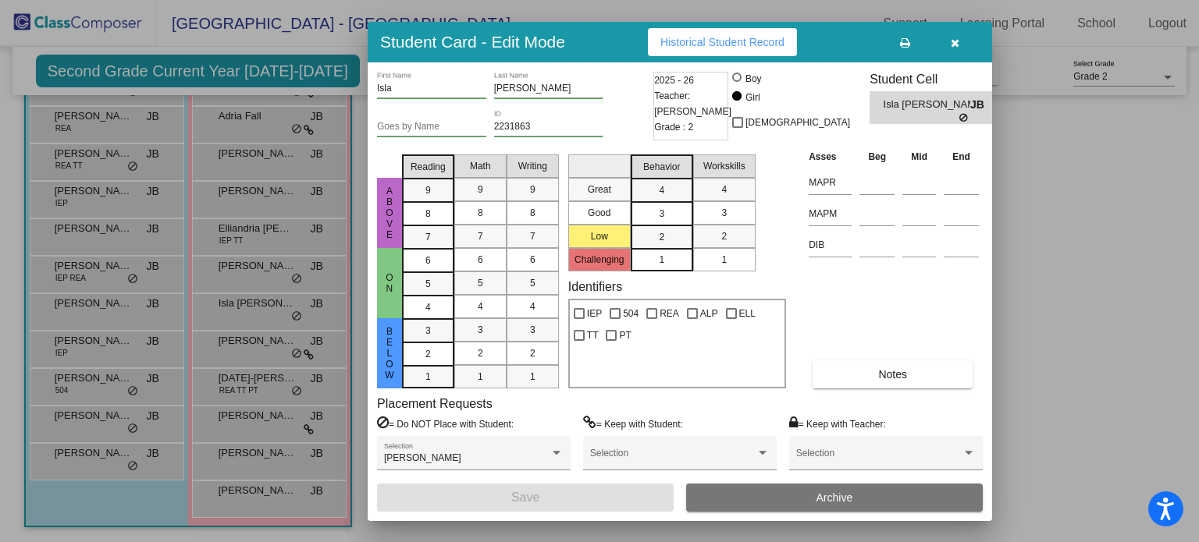
click at [736, 50] on button "Historical Student Record" at bounding box center [722, 42] width 149 height 28
click at [958, 39] on icon "button" at bounding box center [955, 42] width 9 height 11
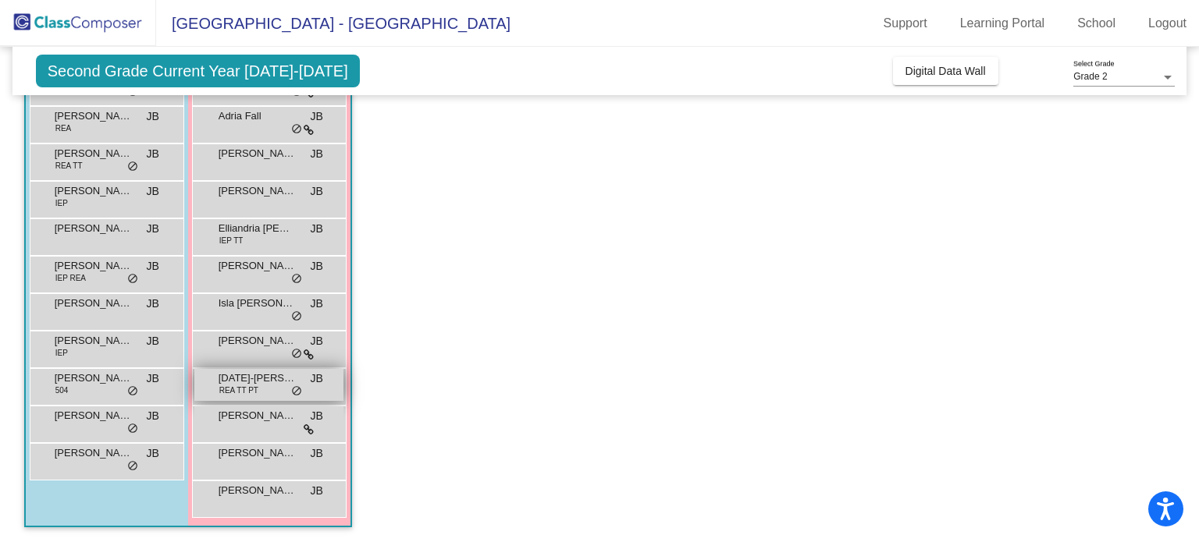
click at [234, 380] on span "Karma-le Perkins" at bounding box center [258, 379] width 78 height 16
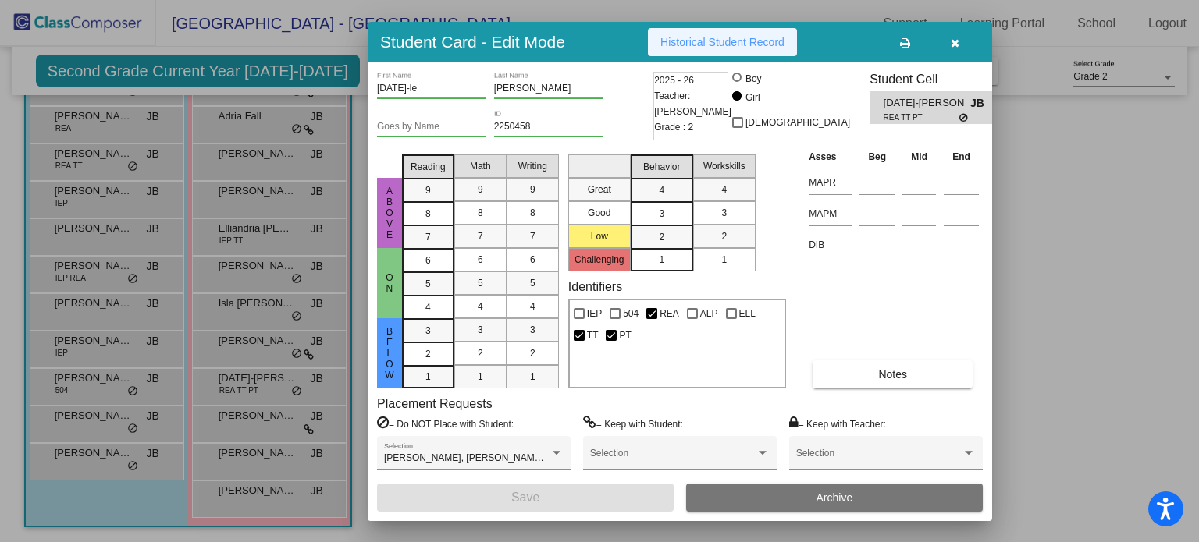
click at [730, 44] on span "Historical Student Record" at bounding box center [722, 42] width 124 height 12
click at [955, 44] on icon "button" at bounding box center [955, 42] width 9 height 11
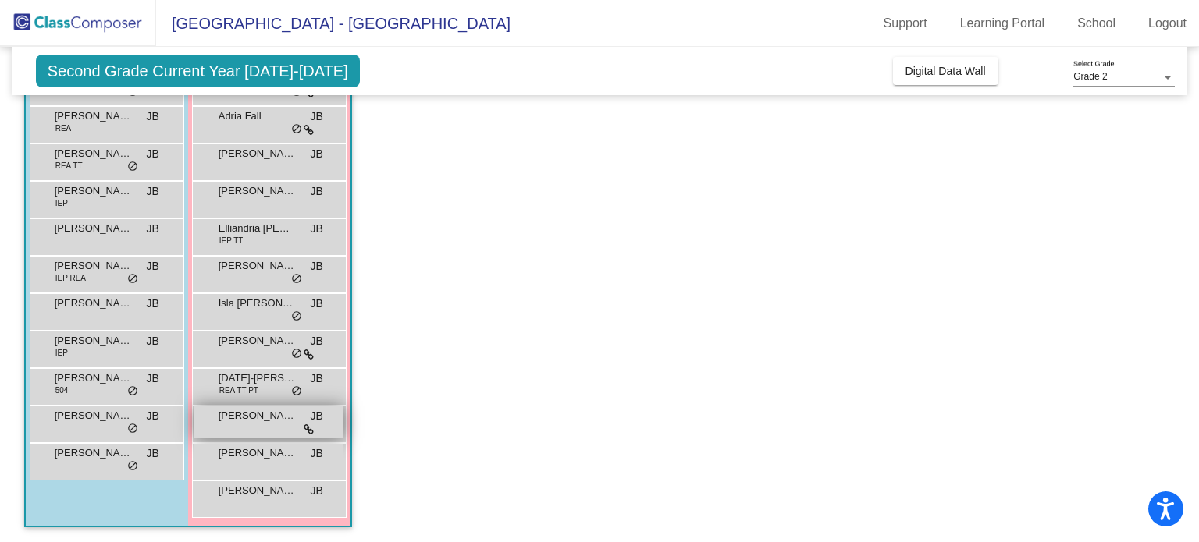
click at [236, 419] on span "Lily Sime" at bounding box center [258, 416] width 78 height 16
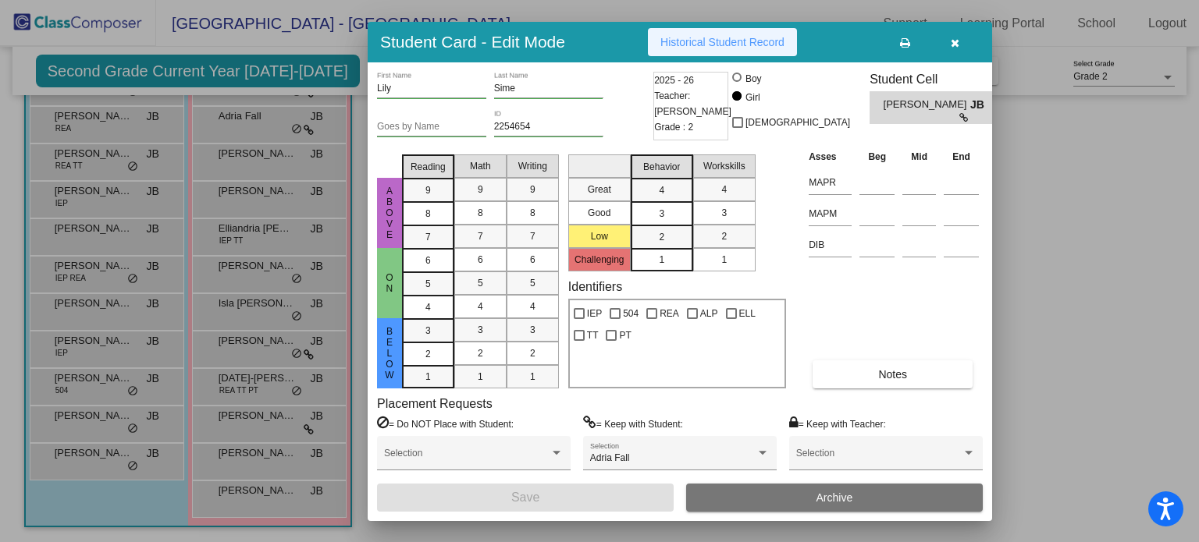
click at [721, 48] on span "Historical Student Record" at bounding box center [722, 42] width 124 height 12
click at [954, 41] on icon "button" at bounding box center [955, 42] width 9 height 11
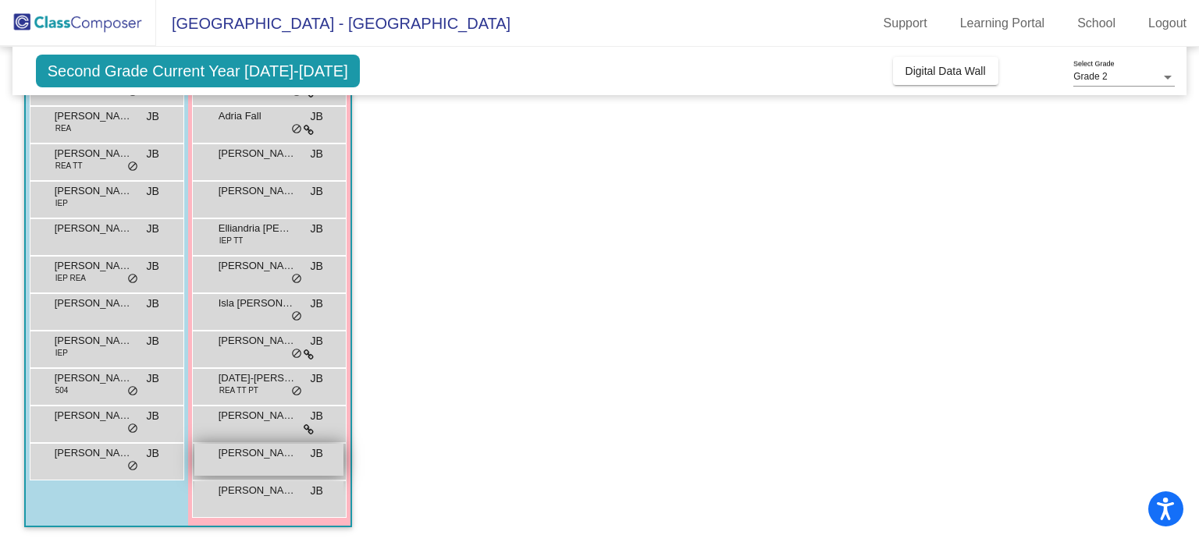
click at [247, 460] on span "Maggie Tarr" at bounding box center [258, 454] width 78 height 16
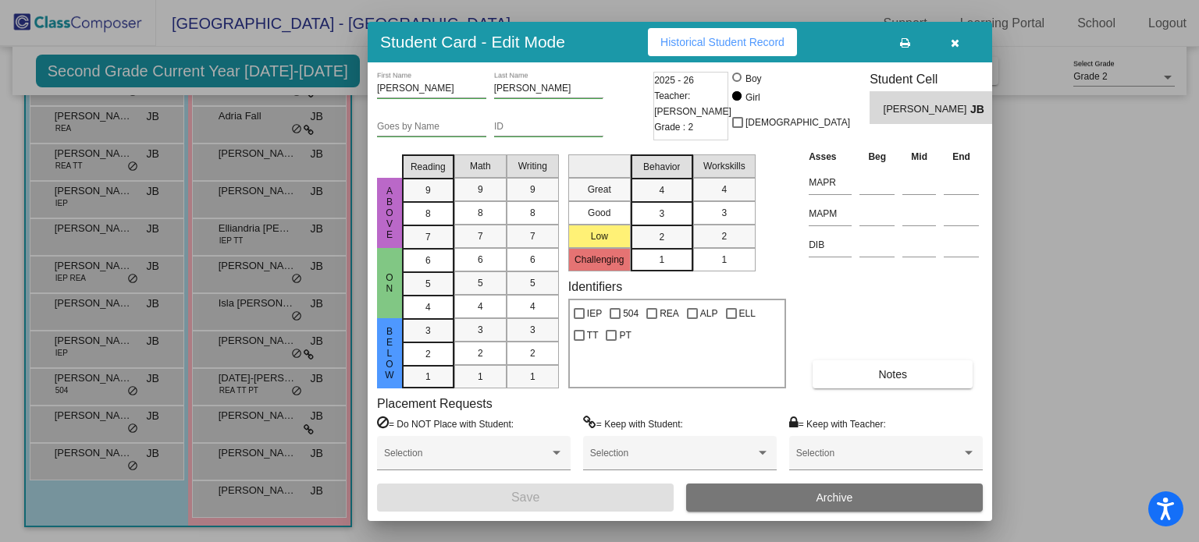
click at [749, 48] on button "Historical Student Record" at bounding box center [722, 42] width 149 height 28
click at [955, 46] on icon "button" at bounding box center [955, 42] width 9 height 11
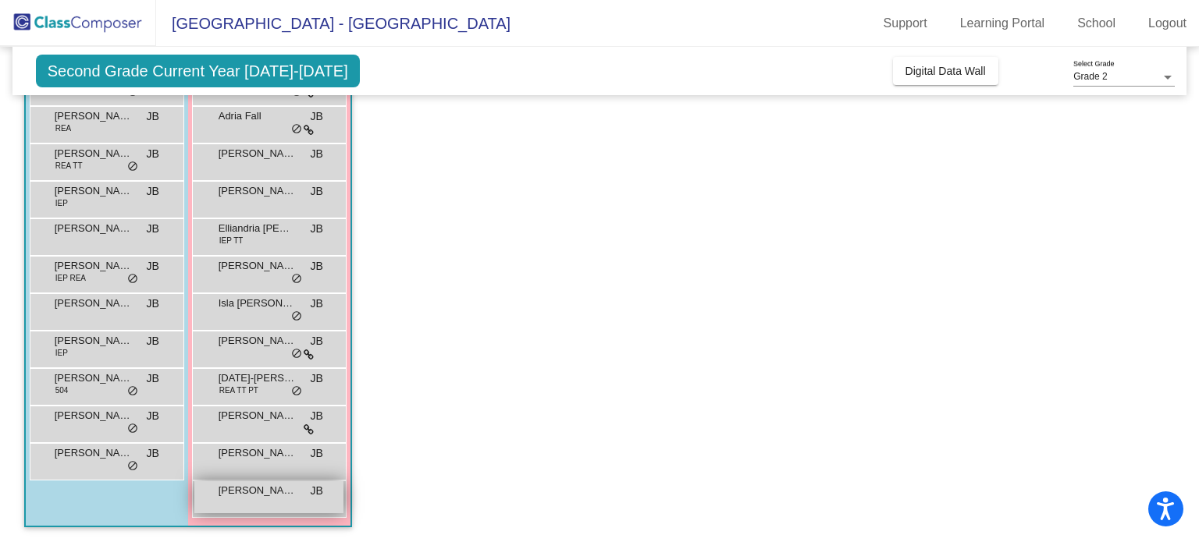
click at [250, 485] on span "Quinn Brown" at bounding box center [258, 491] width 78 height 16
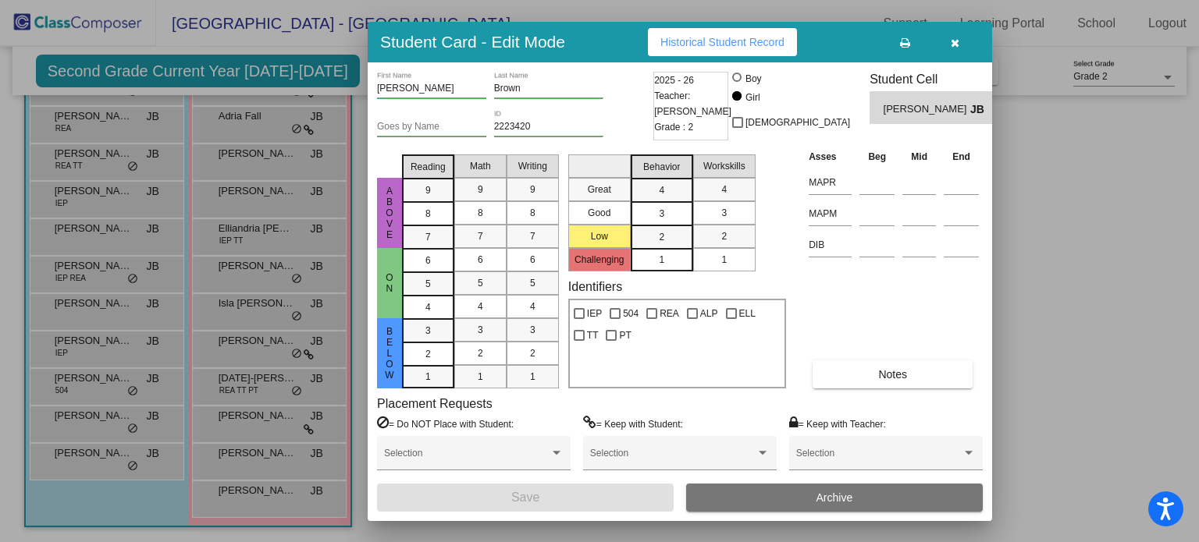
click at [727, 41] on span "Historical Student Record" at bounding box center [722, 42] width 124 height 12
click at [953, 37] on icon "button" at bounding box center [955, 42] width 9 height 11
